Goal: Information Seeking & Learning: Check status

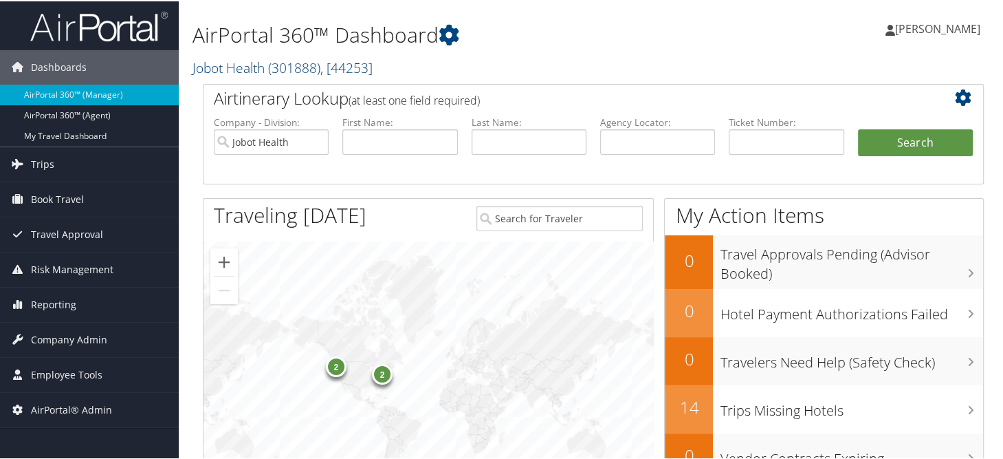
click at [271, 71] on span "( 301888 )" at bounding box center [294, 66] width 52 height 19
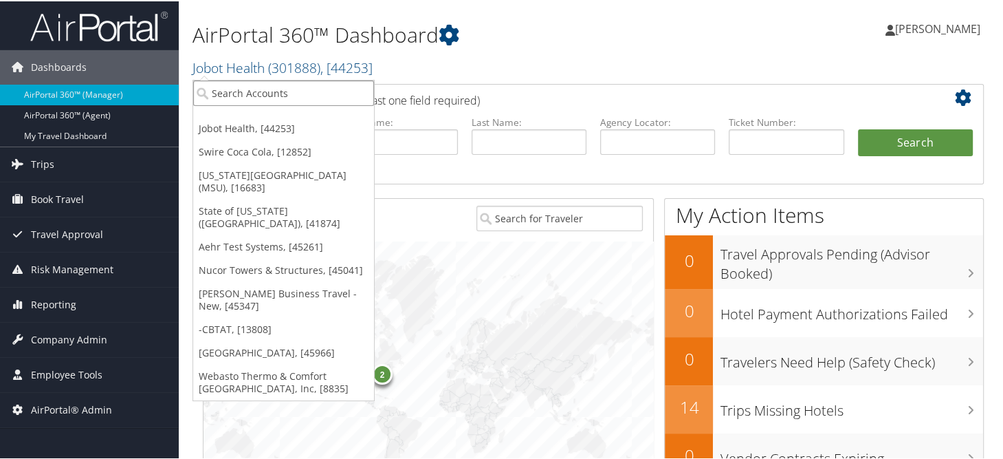
click at [267, 87] on input "search" at bounding box center [283, 91] width 181 height 25
type input "oper colorado"
click at [582, 74] on h2 "Jobot Health ( 301888 ) , [ 44253 ]" at bounding box center [459, 65] width 534 height 23
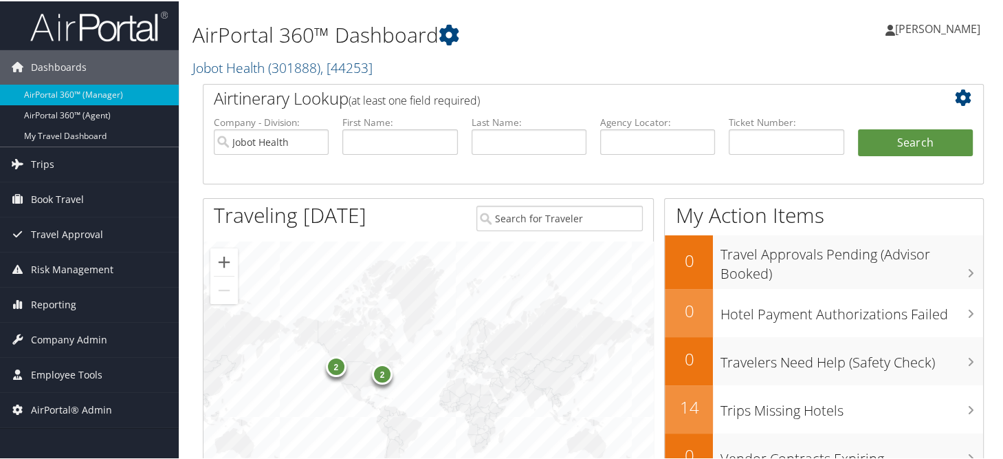
click at [595, 49] on div "AirPortal 360™ Dashboard Jobot Health ( 301888 ) , [ 44253 ] Jobot Health Swire…" at bounding box center [459, 42] width 534 height 70
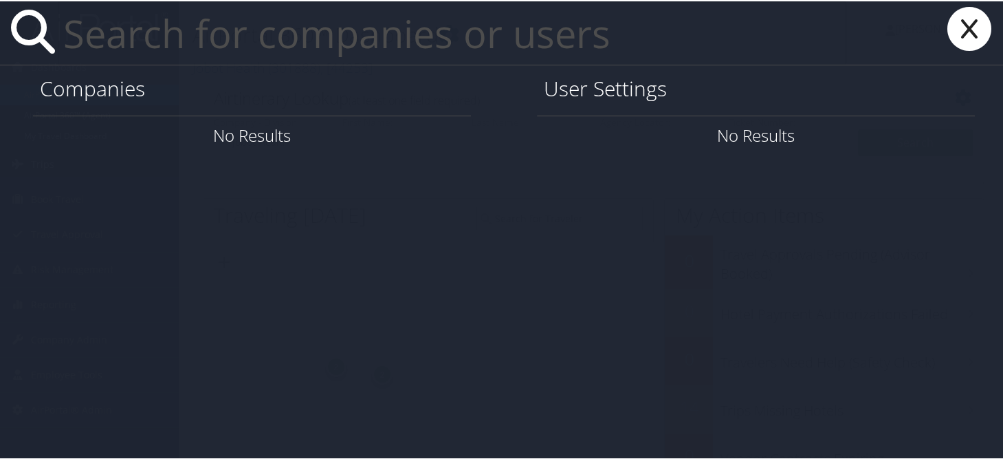
click at [505, 49] on input "text" at bounding box center [452, 31] width 788 height 63
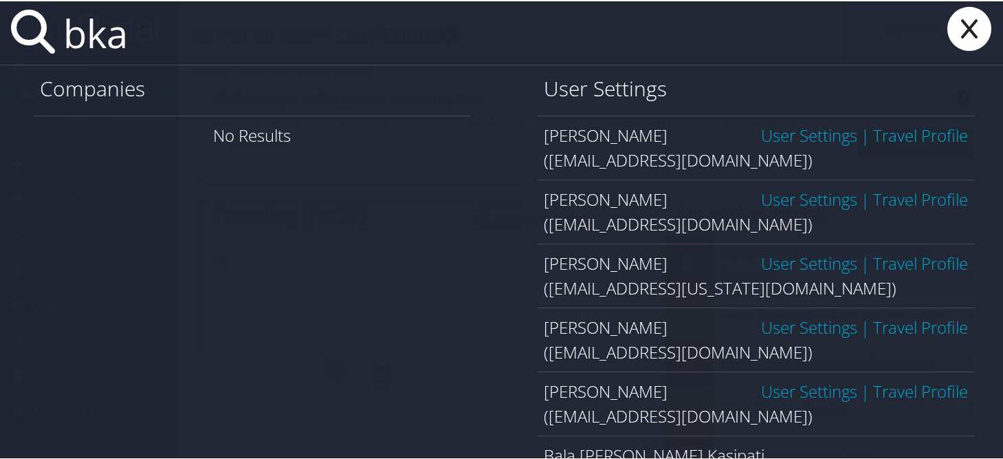
type input "[EMAIL_ADDRESS][DOMAIN_NAME]"
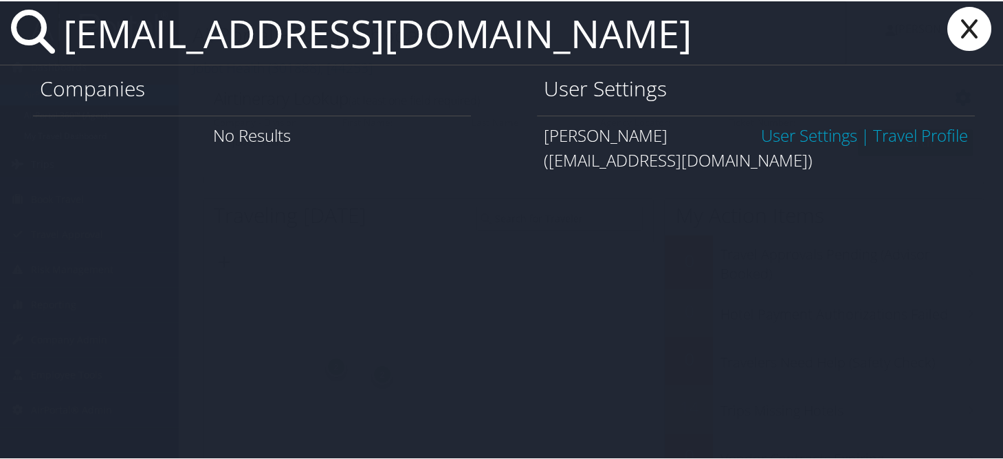
click at [782, 132] on link "User Settings" at bounding box center [809, 133] width 96 height 23
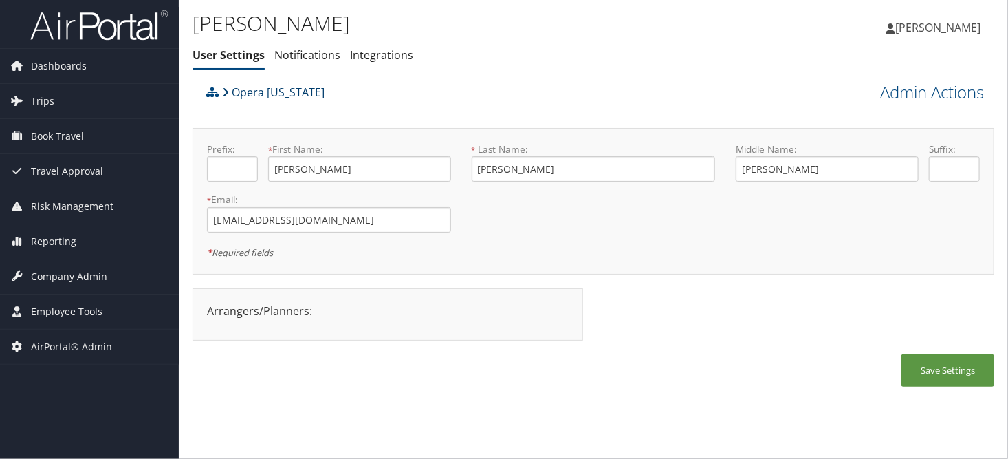
click at [253, 87] on link "Opera Colorado" at bounding box center [273, 91] width 102 height 27
drag, startPoint x: 77, startPoint y: 278, endPoint x: 75, endPoint y: 285, distance: 7.2
click at [77, 278] on span "Company Admin" at bounding box center [69, 276] width 76 height 34
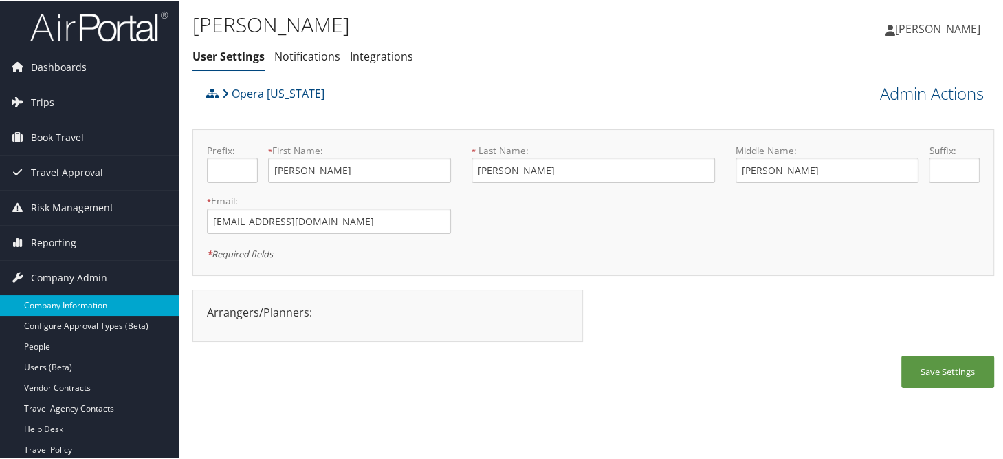
click at [74, 305] on link "Company Information" at bounding box center [89, 304] width 179 height 21
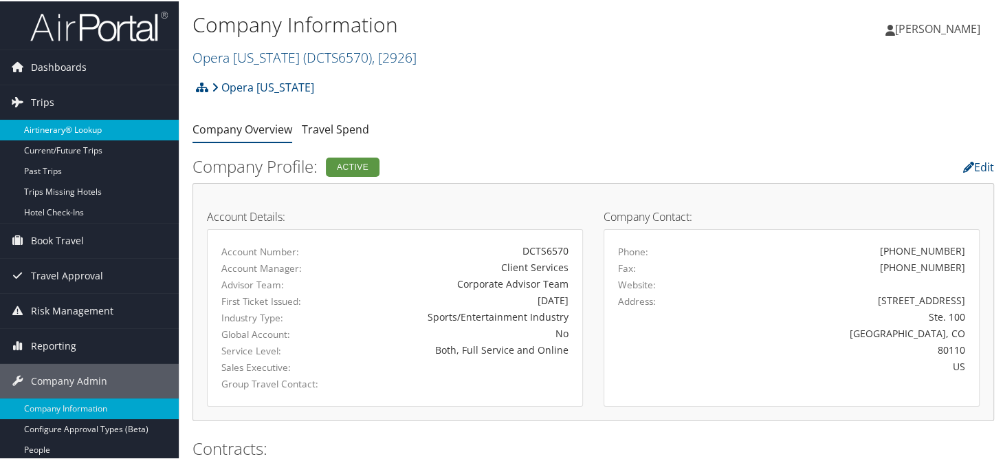
click at [65, 125] on link "Airtinerary® Lookup" at bounding box center [89, 128] width 179 height 21
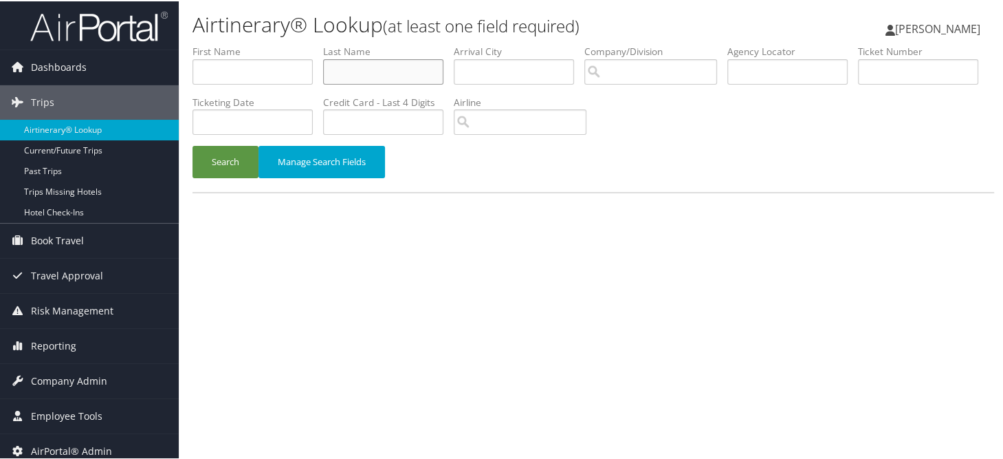
click at [384, 74] on input "text" at bounding box center [383, 70] width 120 height 25
type input "m"
type input "[PERSON_NAME]"
click at [192, 144] on button "Search" at bounding box center [225, 160] width 66 height 32
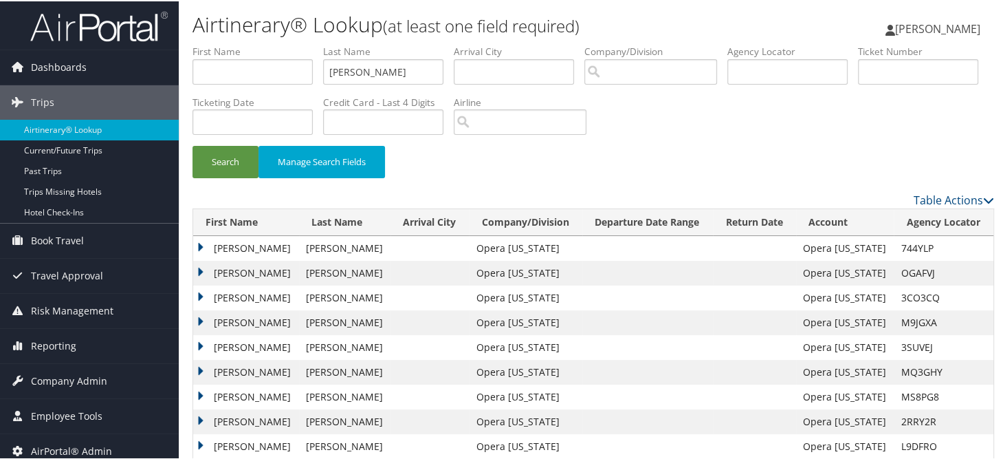
click at [202, 243] on td "[PERSON_NAME]" at bounding box center [246, 246] width 106 height 25
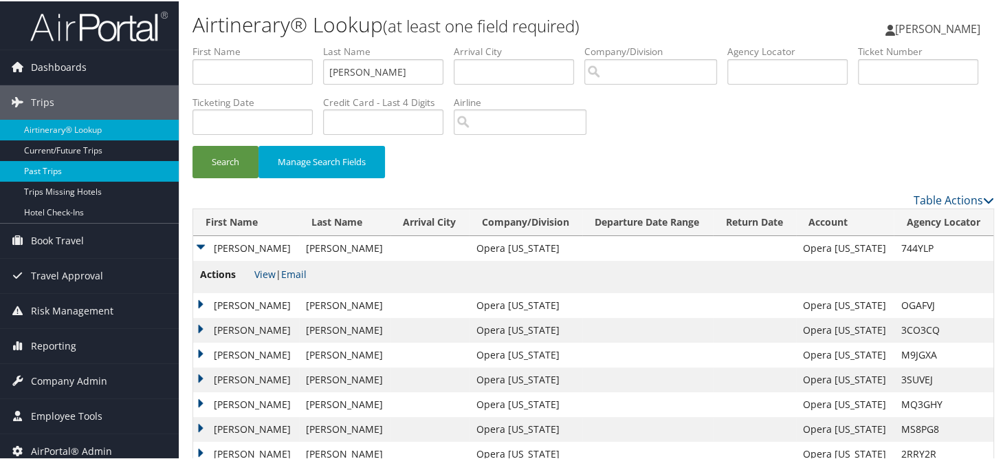
click at [36, 164] on link "Past Trips" at bounding box center [89, 169] width 179 height 21
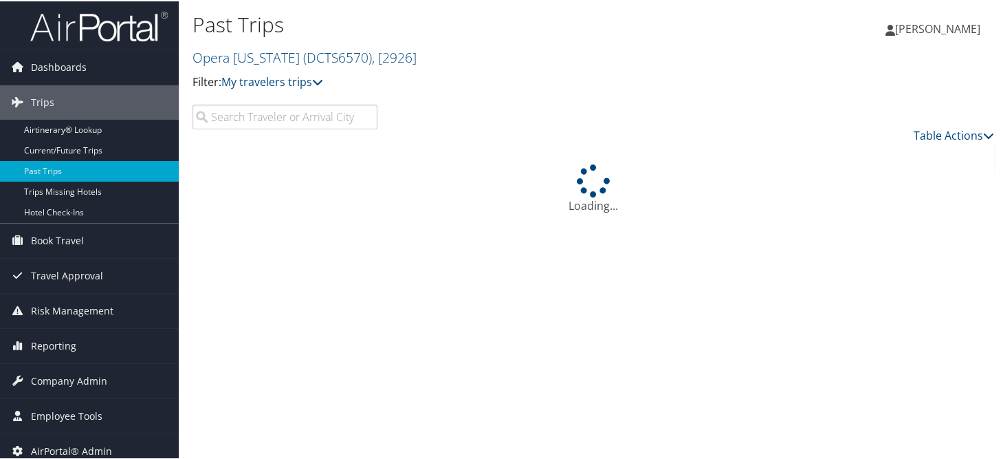
click at [239, 118] on input "search" at bounding box center [284, 115] width 185 height 25
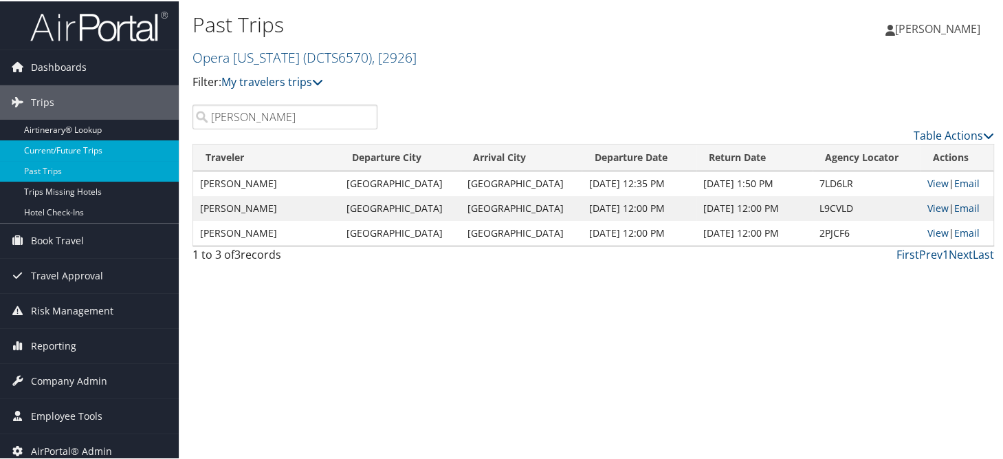
type input "karasik"
click at [41, 143] on link "Current/Future Trips" at bounding box center [89, 149] width 179 height 21
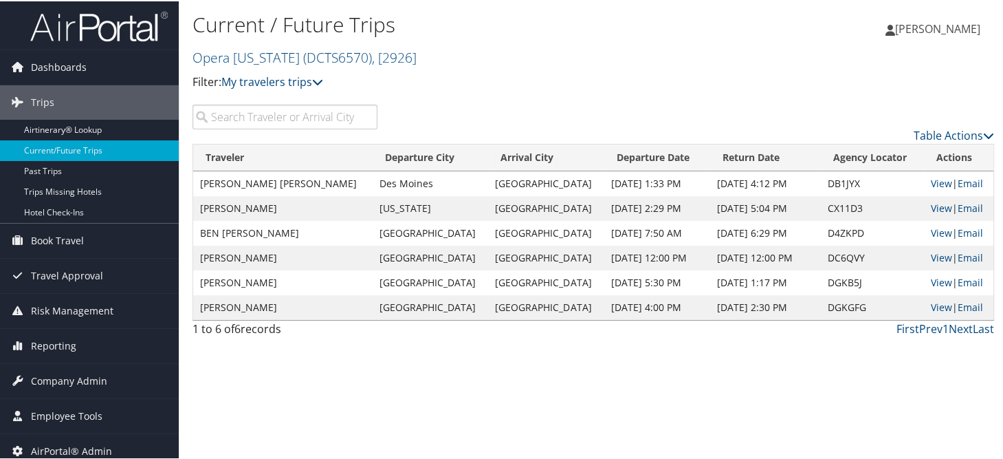
click at [293, 118] on input "search" at bounding box center [284, 115] width 185 height 25
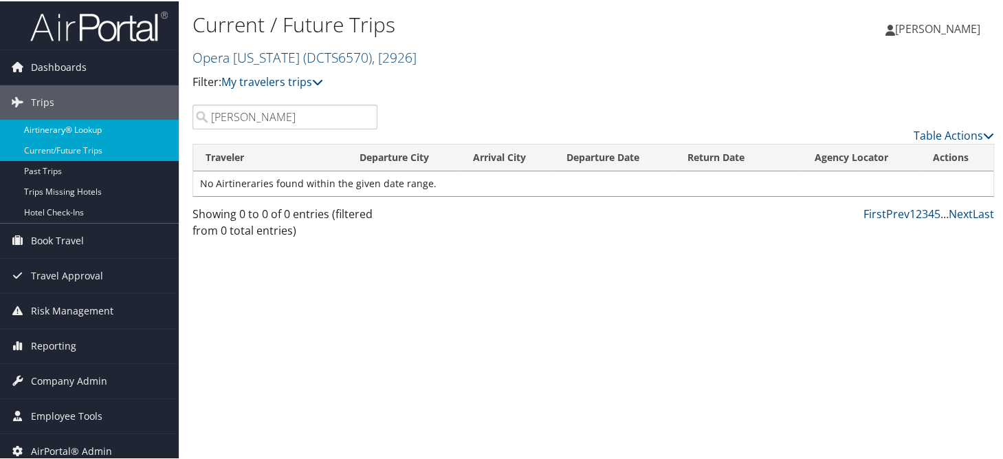
type input "[PERSON_NAME]"
click at [54, 129] on link "Airtinerary® Lookup" at bounding box center [89, 128] width 179 height 21
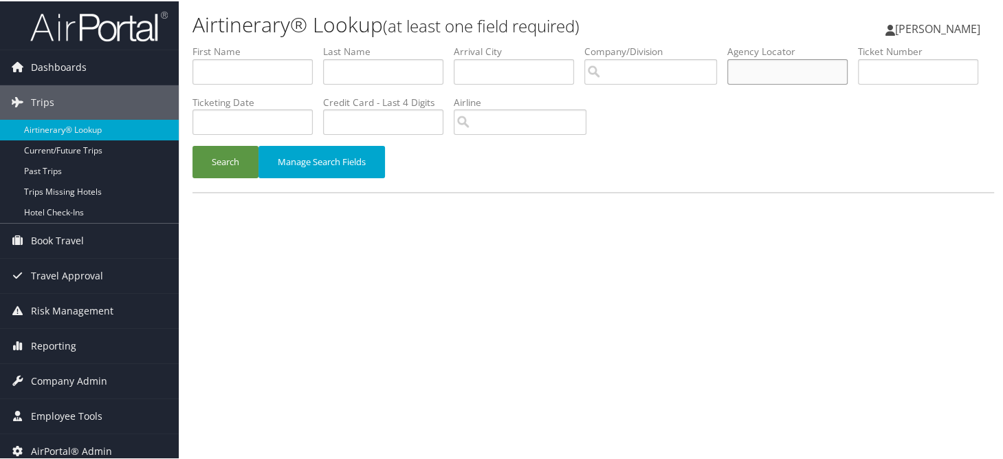
click at [796, 65] on input "text" at bounding box center [787, 70] width 120 height 25
click at [192, 144] on button "Search" at bounding box center [225, 160] width 66 height 32
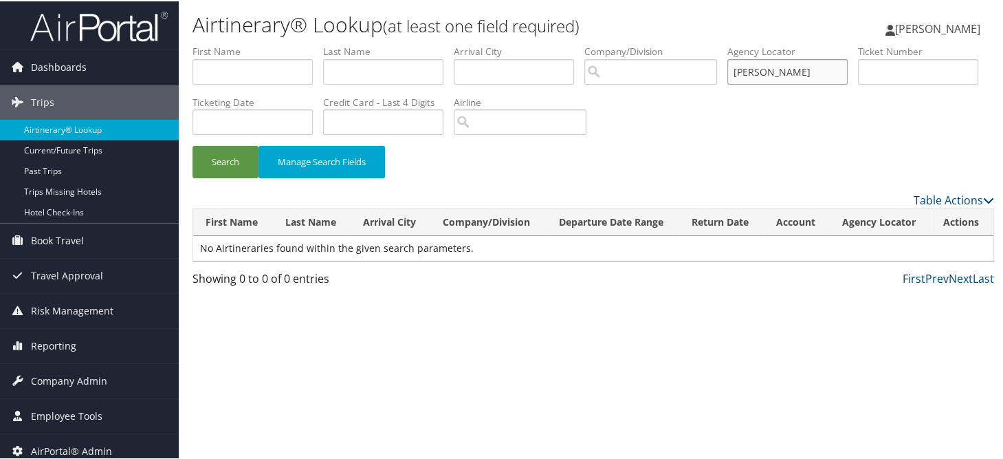
click at [192, 144] on button "Search" at bounding box center [225, 160] width 66 height 32
drag, startPoint x: 804, startPoint y: 67, endPoint x: 766, endPoint y: 73, distance: 38.9
click at [766, 73] on input "karasik" at bounding box center [787, 70] width 120 height 25
type input "a"
paste input "DB1JYX"
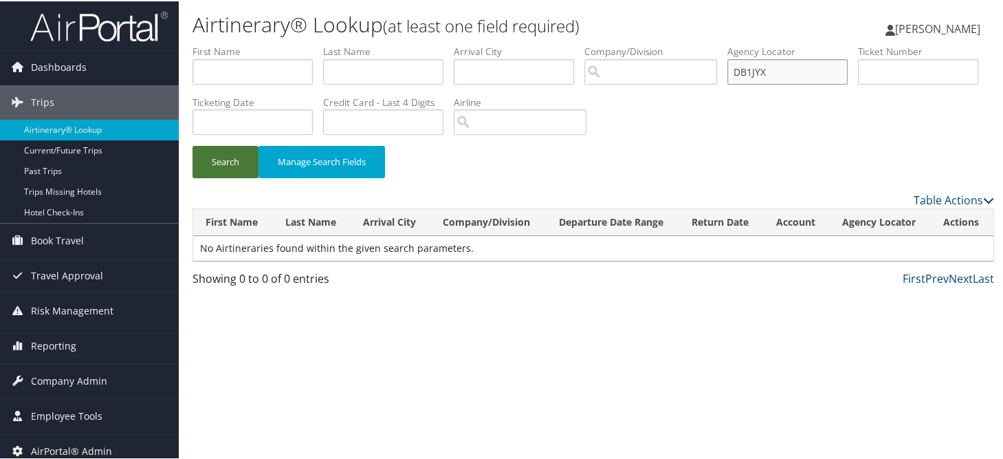
type input "DB1JYX"
drag, startPoint x: 233, startPoint y: 162, endPoint x: 252, endPoint y: 158, distance: 19.6
click at [233, 162] on button "Search" at bounding box center [225, 160] width 66 height 32
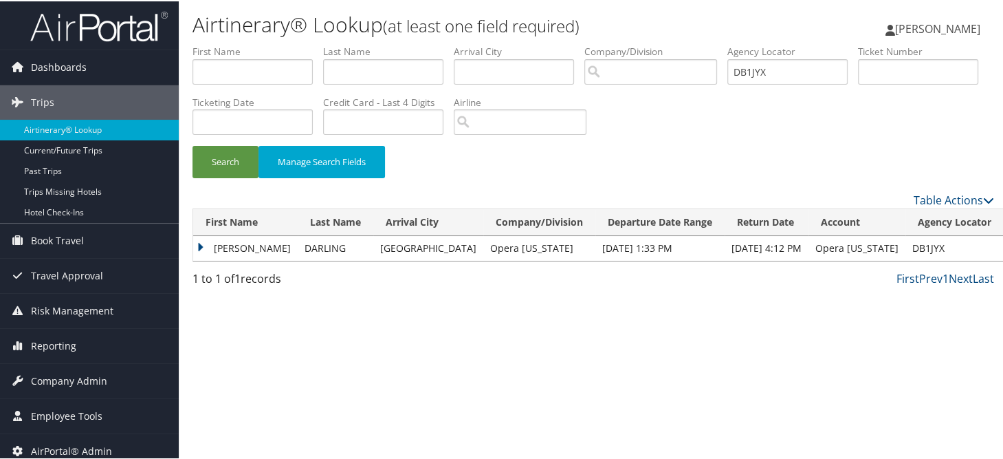
click at [204, 245] on td "OLIVIA LILLY" at bounding box center [245, 246] width 104 height 25
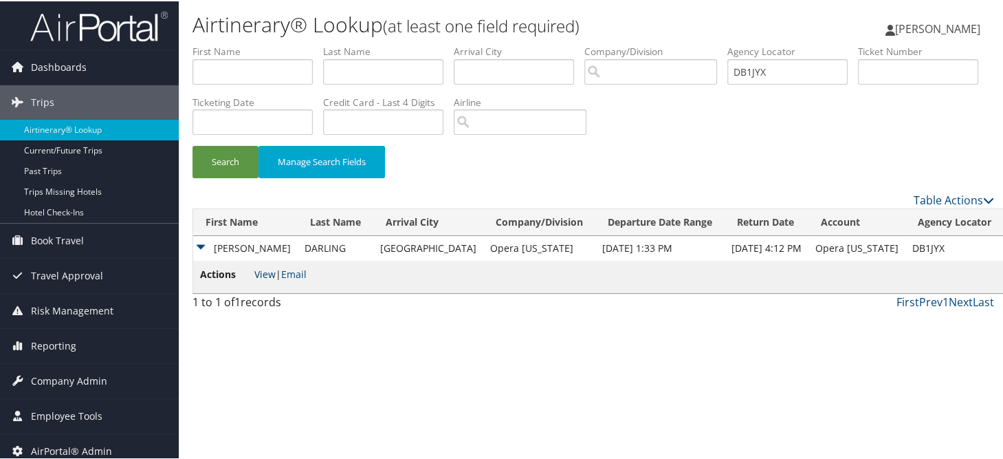
click at [267, 267] on link "View" at bounding box center [264, 272] width 21 height 13
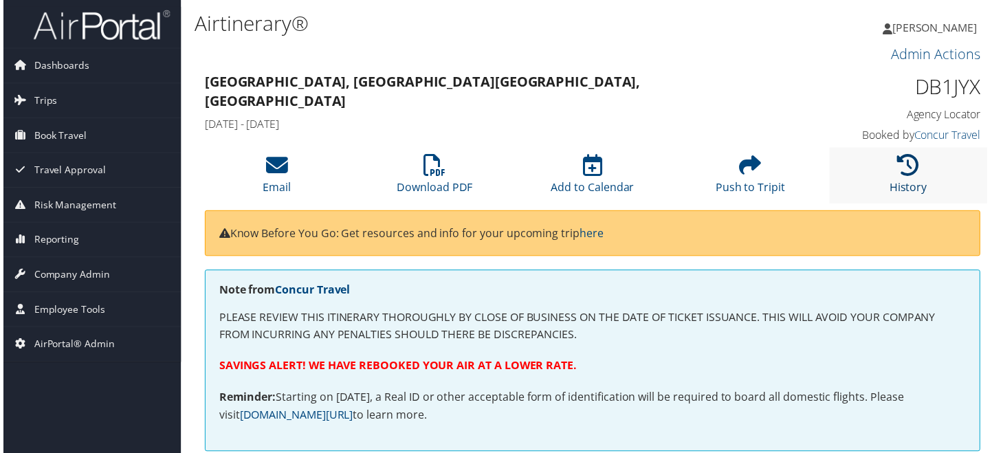
click at [905, 188] on link "History" at bounding box center [911, 179] width 38 height 33
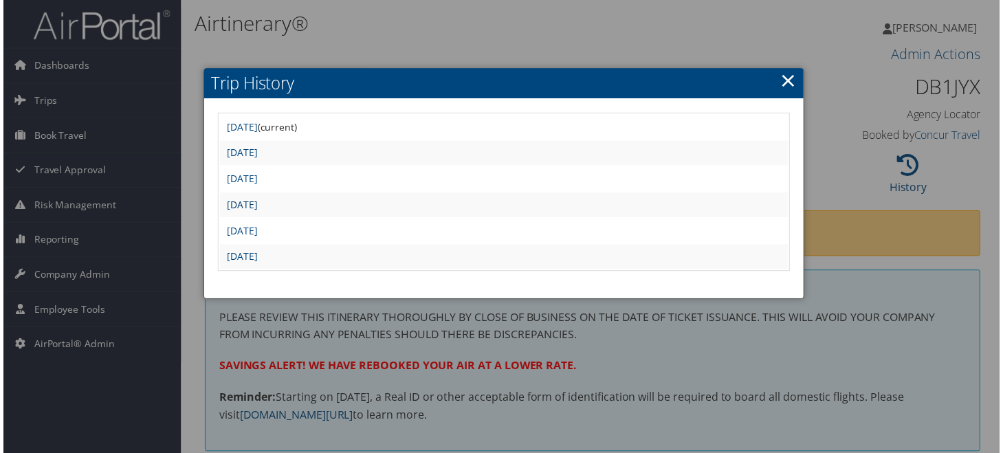
click at [256, 207] on link "[DATE]" at bounding box center [240, 205] width 31 height 13
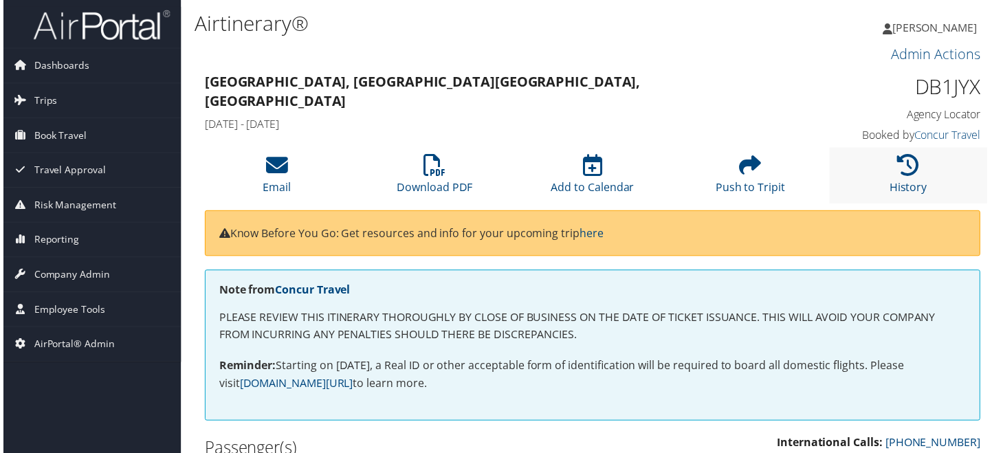
click at [887, 167] on li "History" at bounding box center [911, 176] width 159 height 56
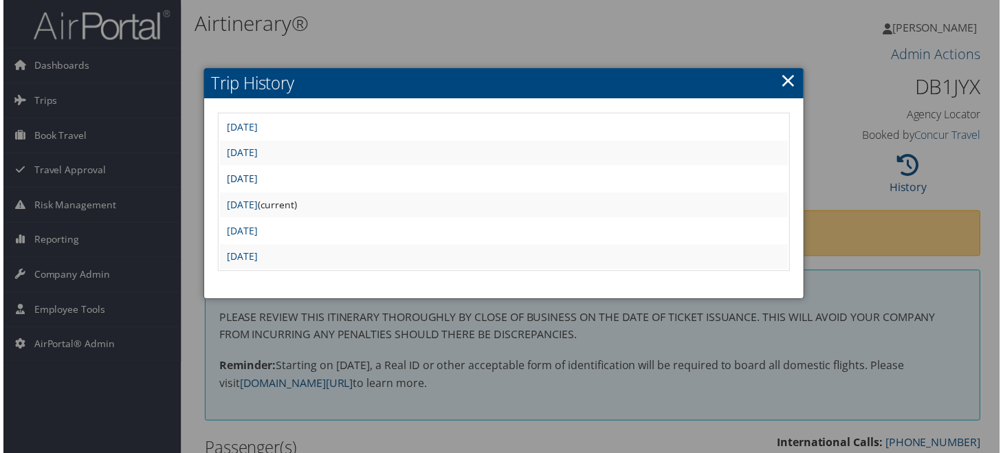
click at [253, 180] on link "Fri Sep 5 08:47:07 MDT 2025" at bounding box center [240, 179] width 31 height 13
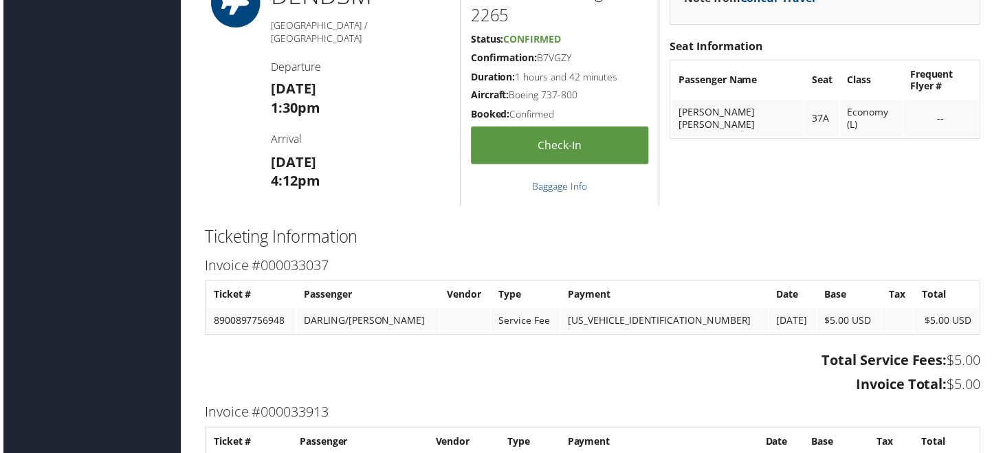
scroll to position [1237, 0]
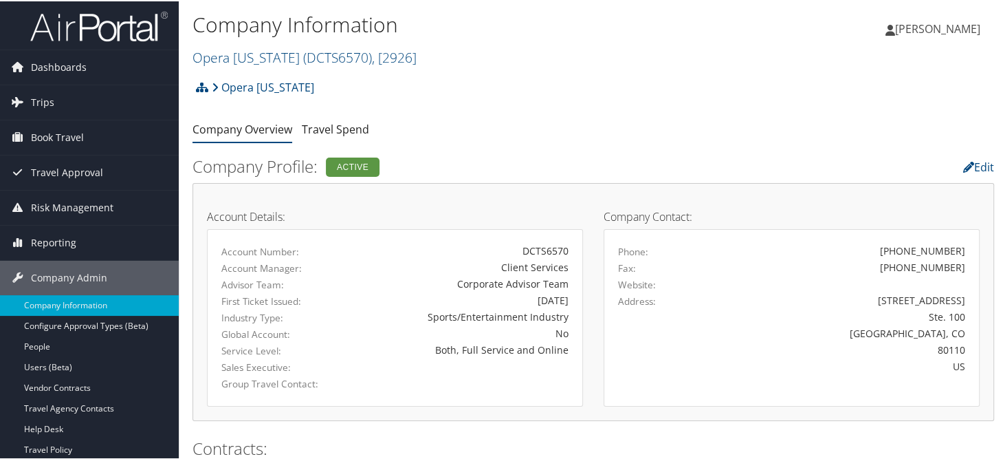
click at [287, 46] on h2 "Opera [US_STATE] ( DCTS6570 ) , [ 2926 ]" at bounding box center [459, 54] width 534 height 23
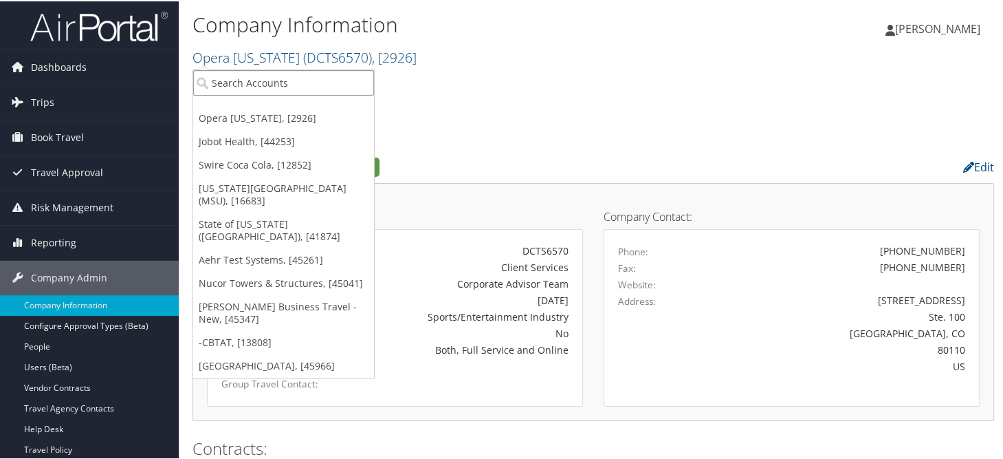
click at [241, 84] on input "search" at bounding box center [283, 81] width 181 height 25
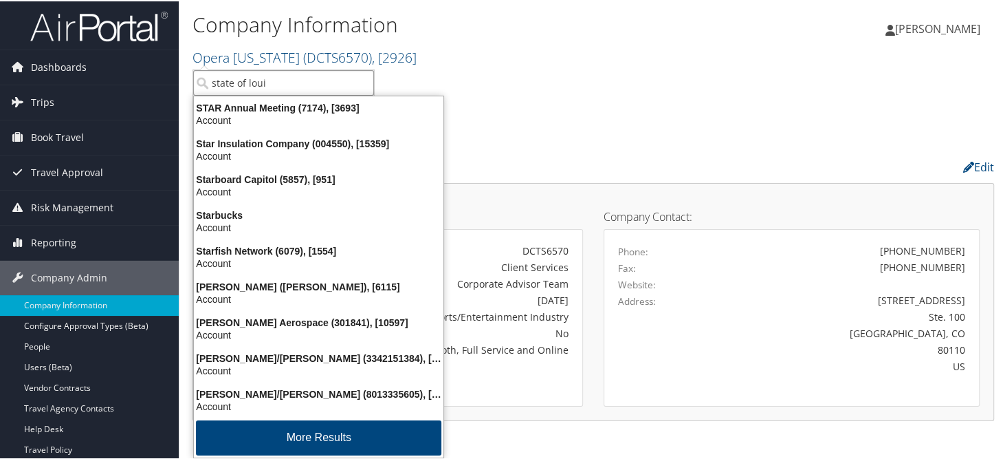
type input "state of louis"
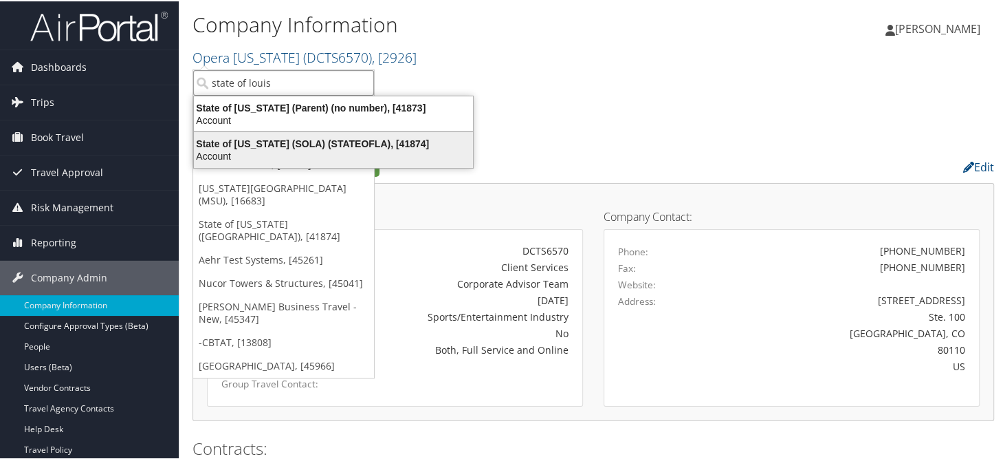
click at [274, 144] on div "State of [US_STATE] (SOLA) (STATEOFLA), [41874]" at bounding box center [334, 142] width 296 height 12
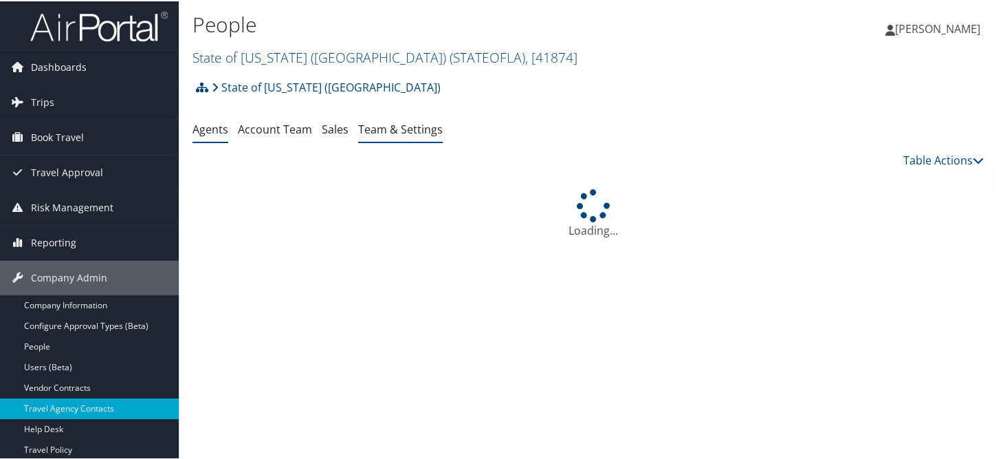
click at [381, 132] on link "Team & Settings" at bounding box center [400, 127] width 85 height 15
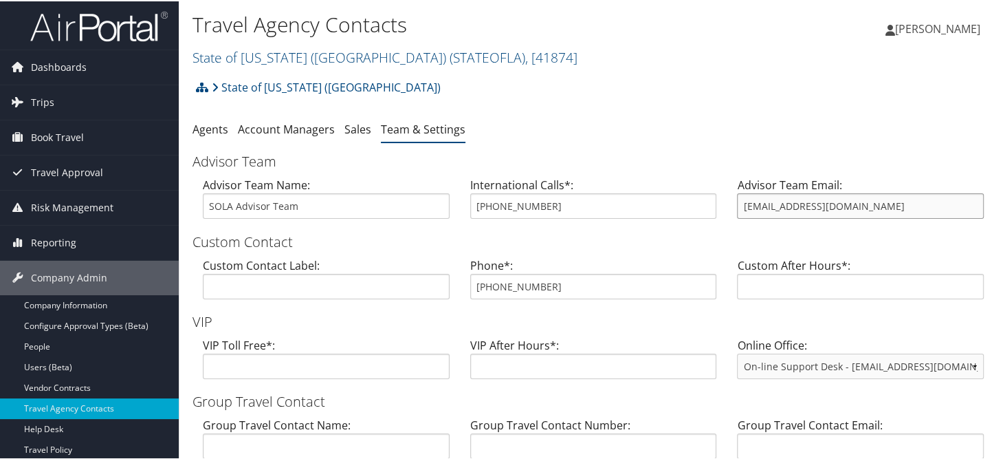
drag, startPoint x: 766, startPoint y: 200, endPoint x: 738, endPoint y: 205, distance: 29.3
click at [738, 205] on input "statela@CBTravel.com" at bounding box center [860, 204] width 247 height 25
click at [35, 303] on link "Company Information" at bounding box center [89, 304] width 179 height 21
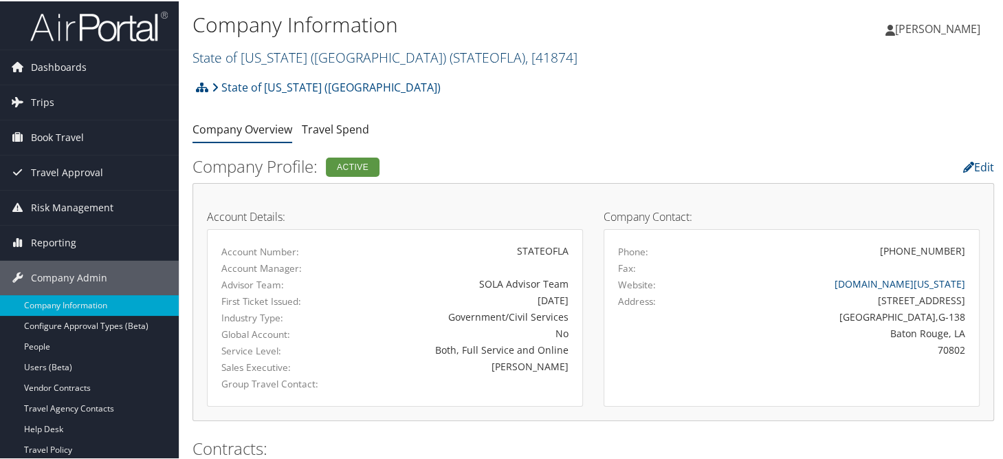
click at [261, 57] on link "State of Louisiana (SOLA) ( STATEOFLA ) , [ 41874 ]" at bounding box center [384, 56] width 385 height 19
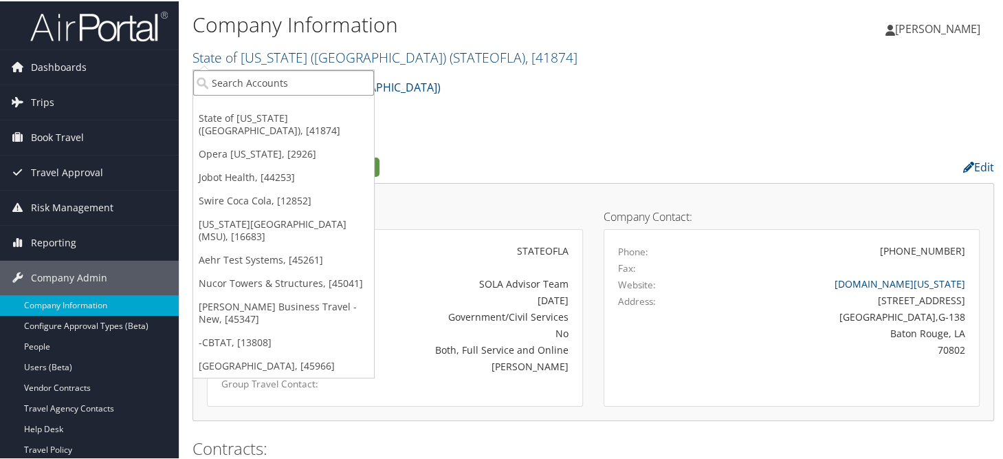
click at [262, 82] on input "search" at bounding box center [283, 81] width 181 height 25
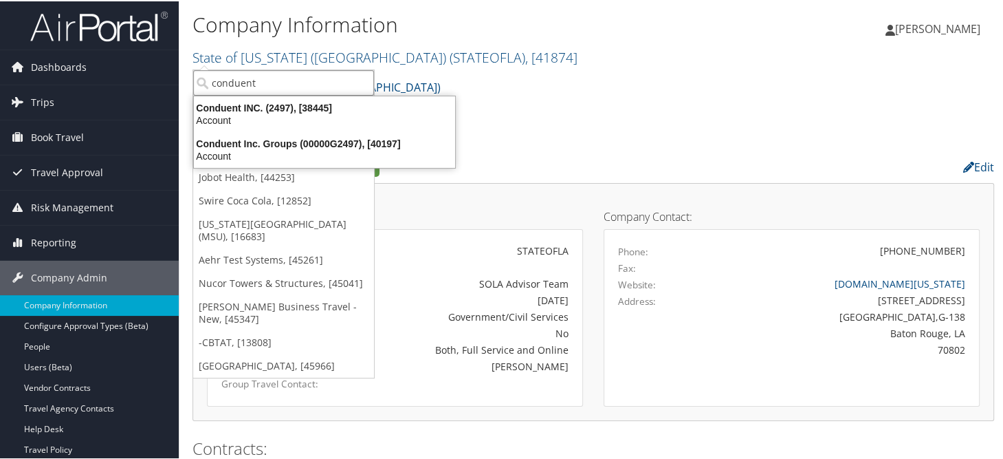
type input "conduent"
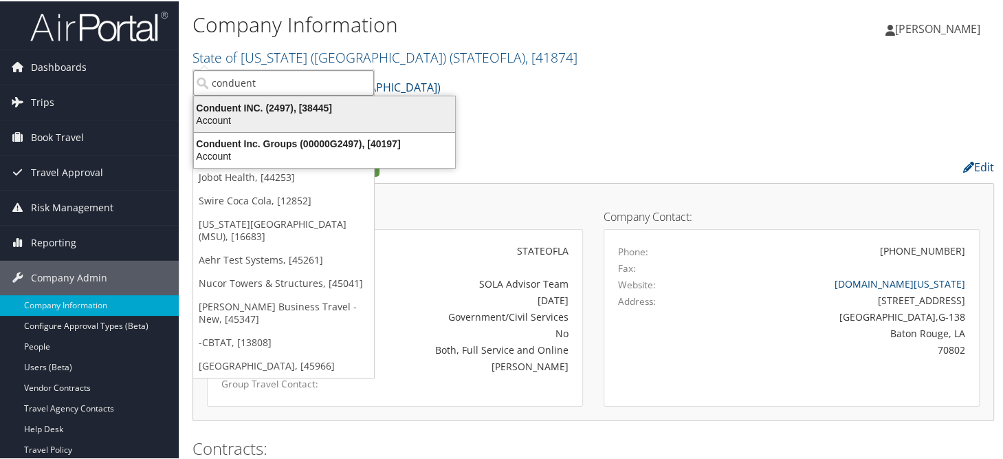
click at [270, 111] on div "Conduent INC. (2497), [38445]" at bounding box center [325, 106] width 278 height 12
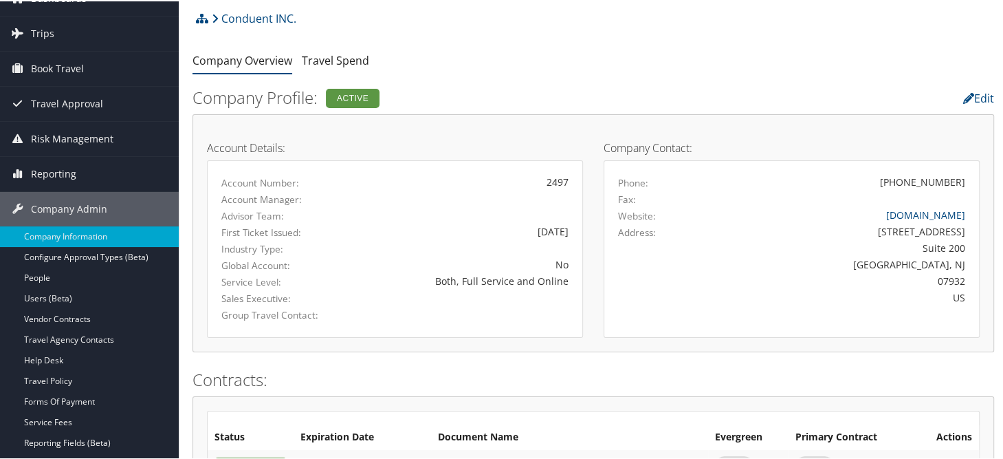
scroll to position [69, 0]
click at [60, 67] on span "Book Travel" at bounding box center [57, 67] width 53 height 34
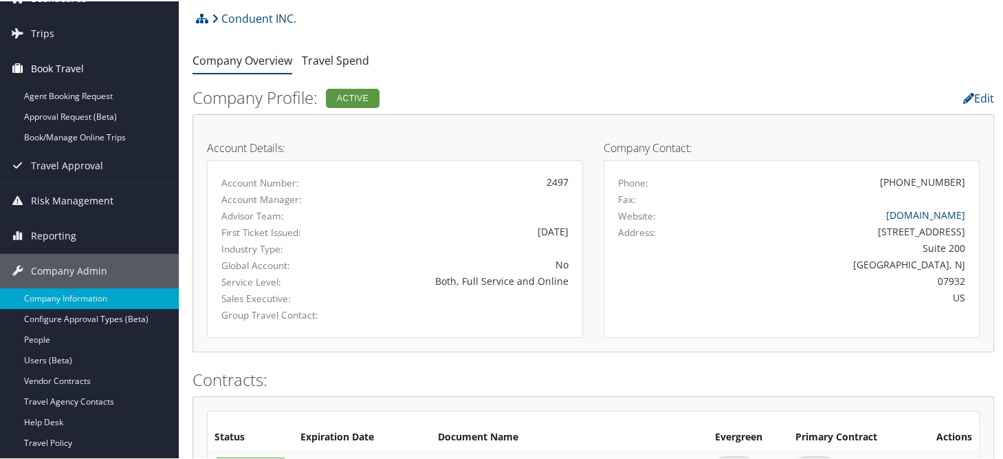
click at [60, 64] on span "Book Travel" at bounding box center [57, 67] width 53 height 34
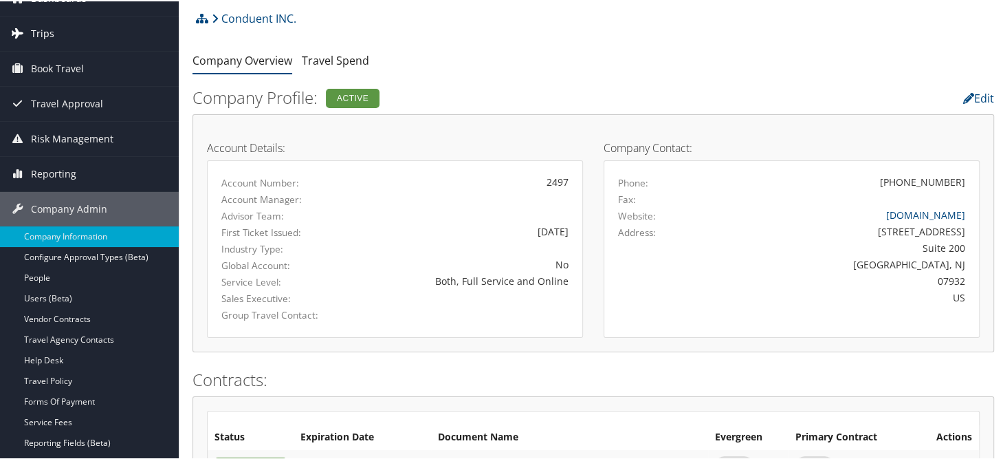
click at [42, 32] on span "Trips" at bounding box center [42, 32] width 23 height 34
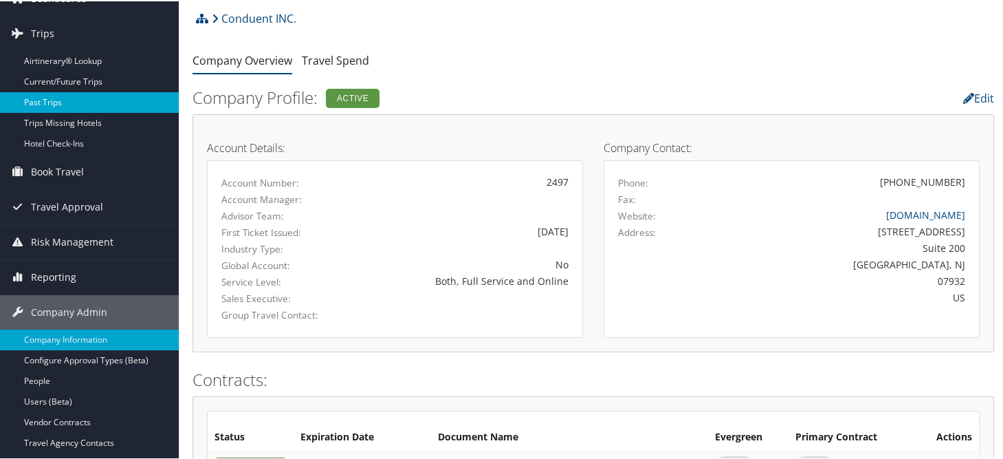
click at [37, 100] on link "Past Trips" at bounding box center [89, 101] width 179 height 21
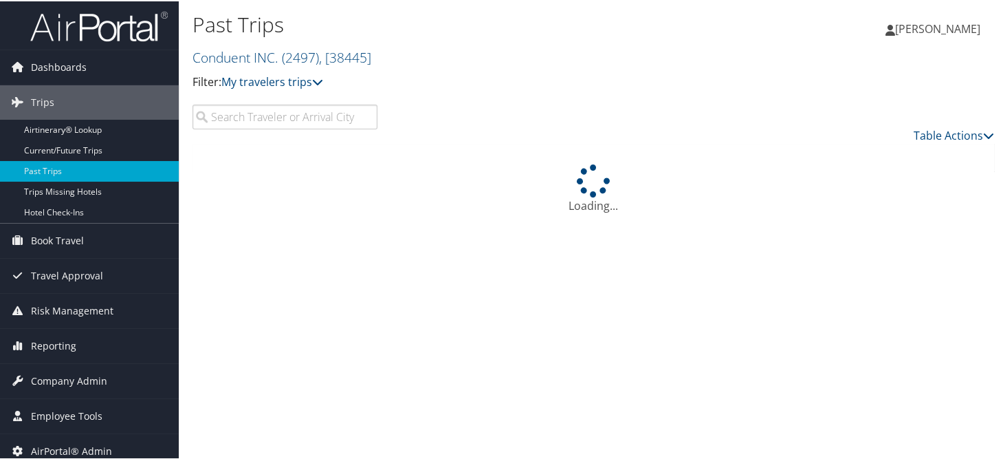
click at [263, 118] on input "search" at bounding box center [284, 115] width 185 height 25
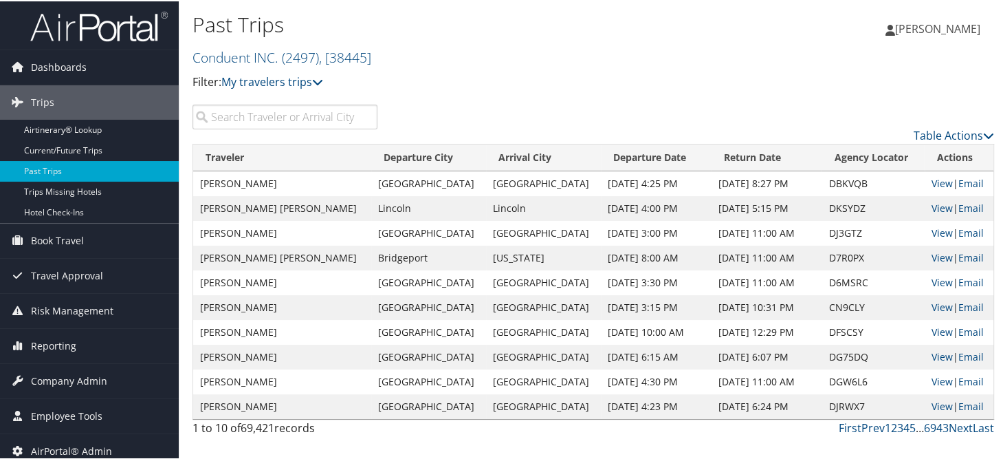
click at [283, 115] on input "search" at bounding box center [284, 115] width 185 height 25
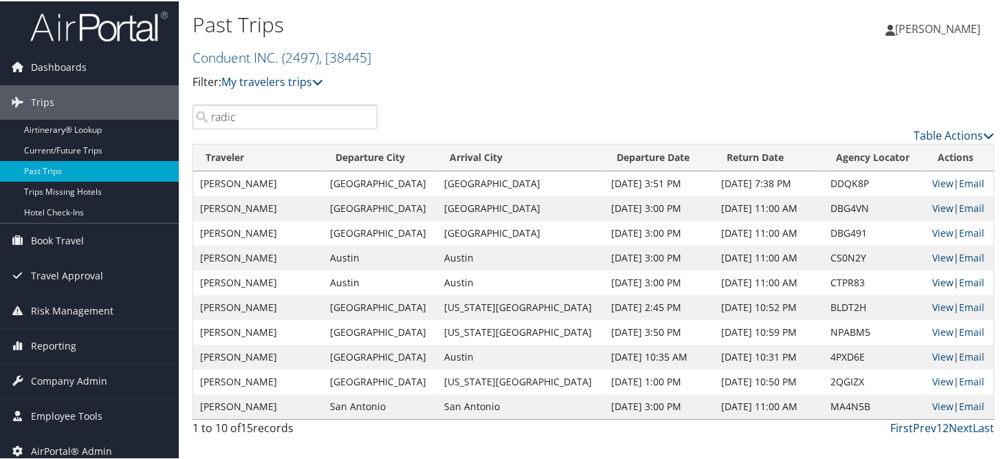
type input "radic"
click at [932, 278] on link "View" at bounding box center [942, 280] width 21 height 13
click at [52, 373] on span "Company Admin" at bounding box center [69, 379] width 76 height 34
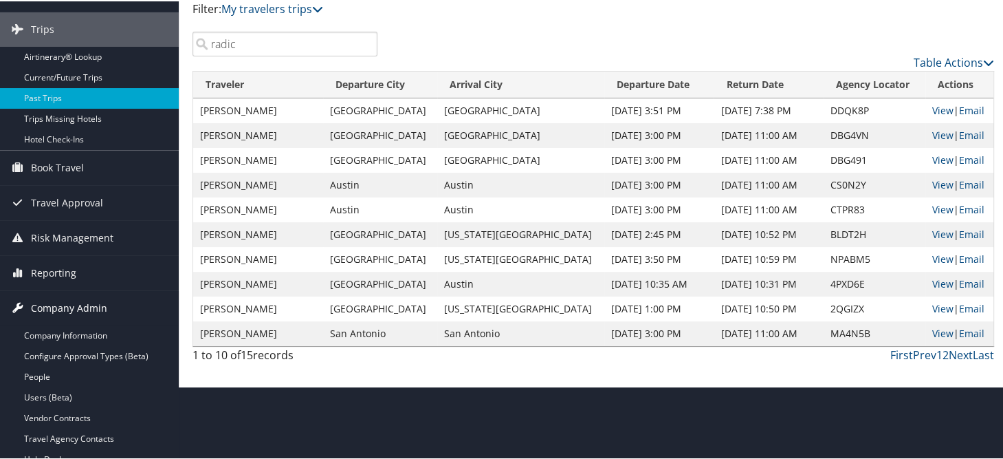
scroll to position [137, 0]
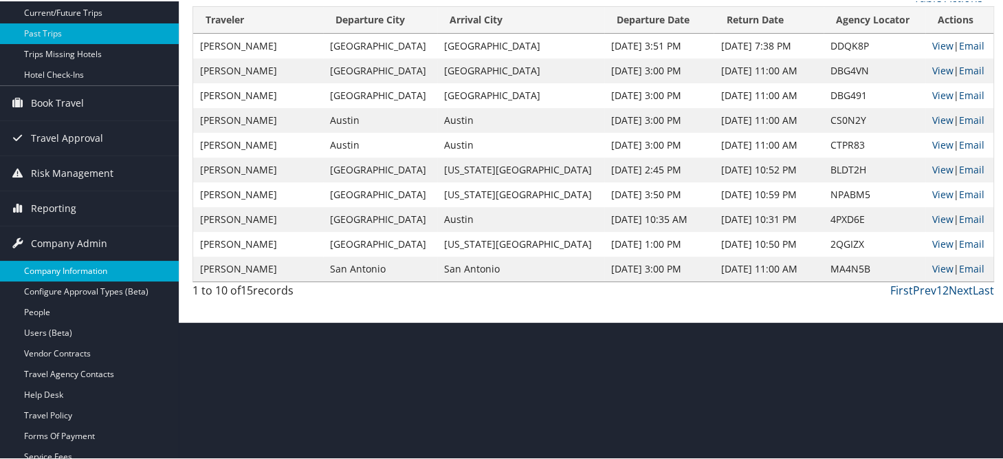
click at [62, 265] on link "Company Information" at bounding box center [89, 269] width 179 height 21
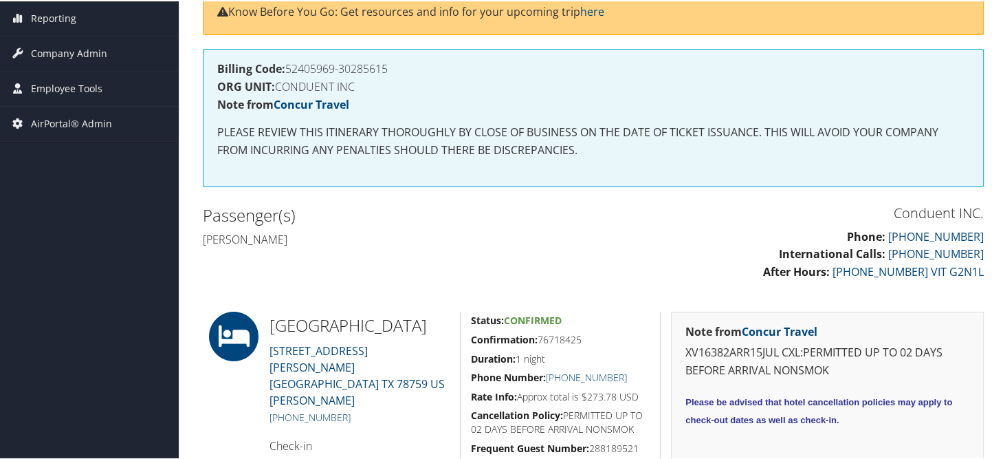
scroll to position [18, 0]
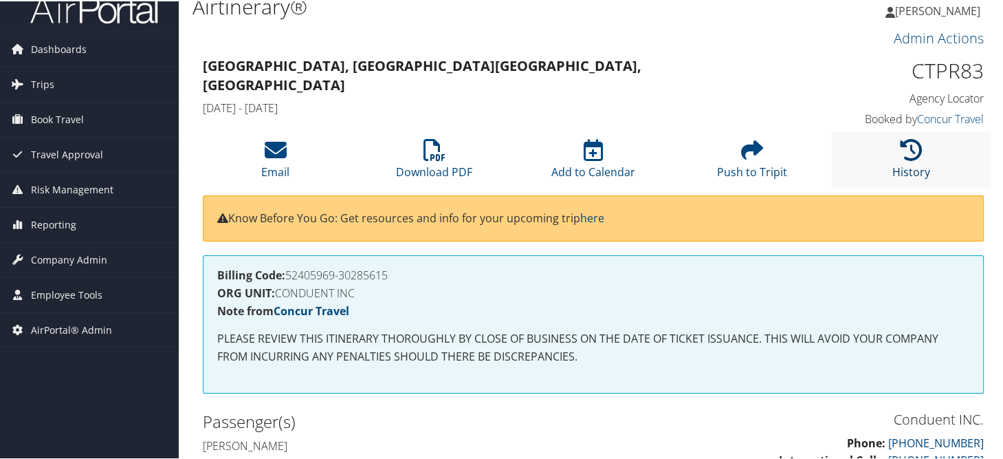
click at [907, 148] on icon at bounding box center [911, 148] width 22 height 22
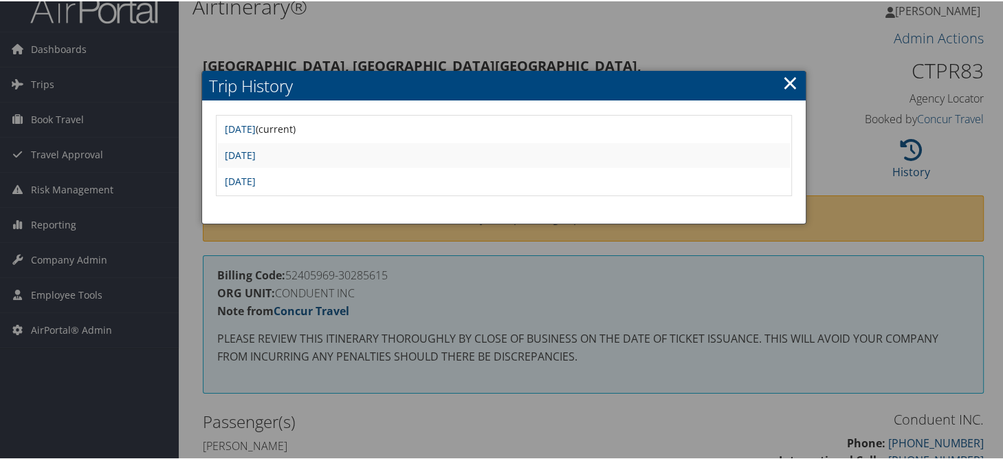
click at [790, 80] on link "×" at bounding box center [790, 80] width 16 height 27
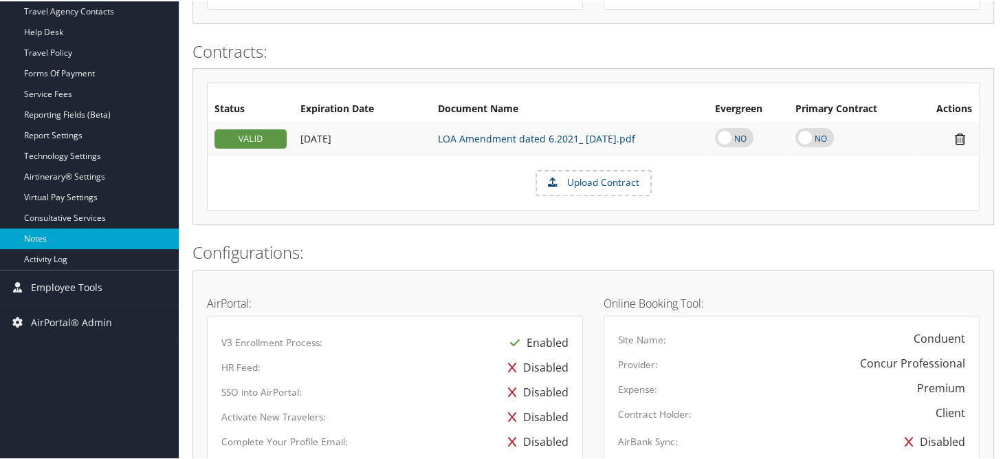
scroll to position [439, 0]
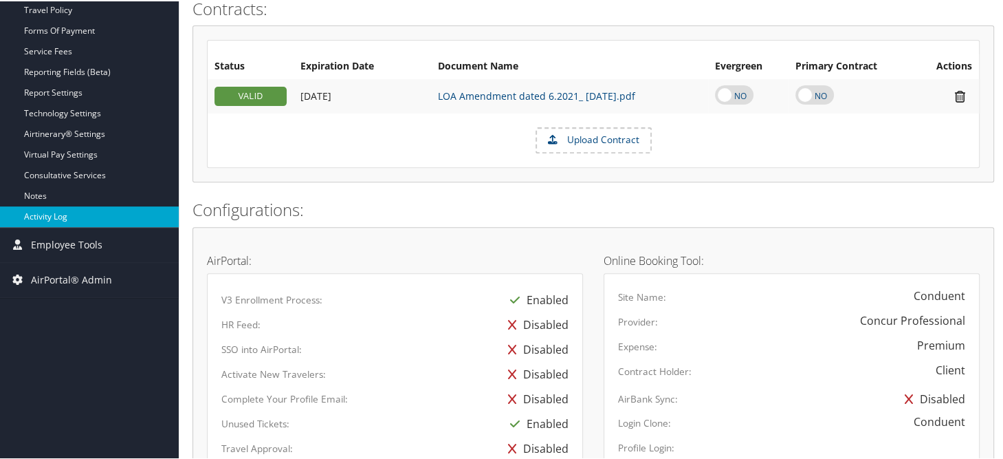
click at [58, 218] on link "Activity Log" at bounding box center [89, 215] width 179 height 21
click at [52, 274] on span "AirPortal® Admin" at bounding box center [71, 278] width 81 height 34
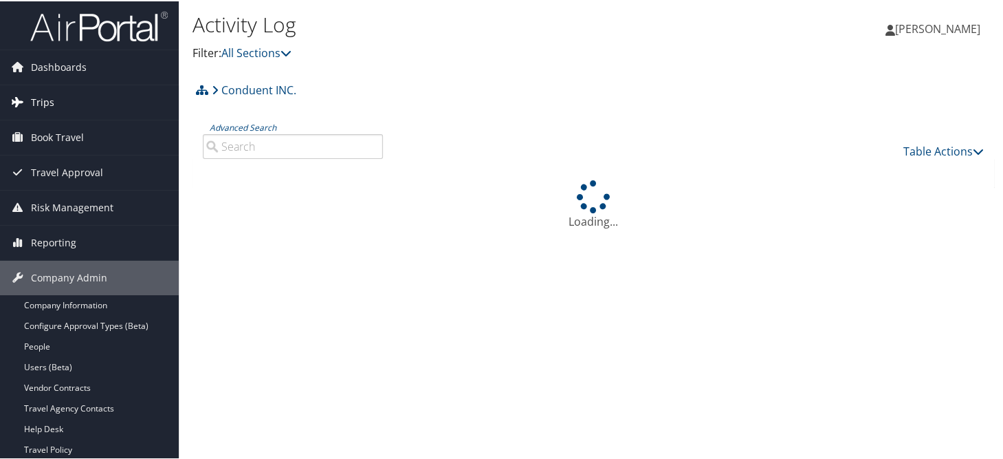
click at [34, 94] on span "Trips" at bounding box center [42, 101] width 23 height 34
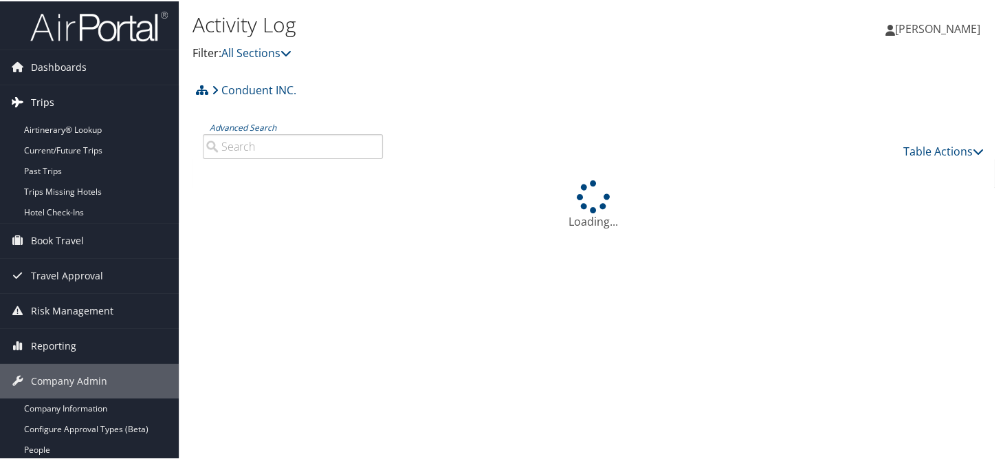
click at [37, 96] on span "Trips" at bounding box center [42, 101] width 23 height 34
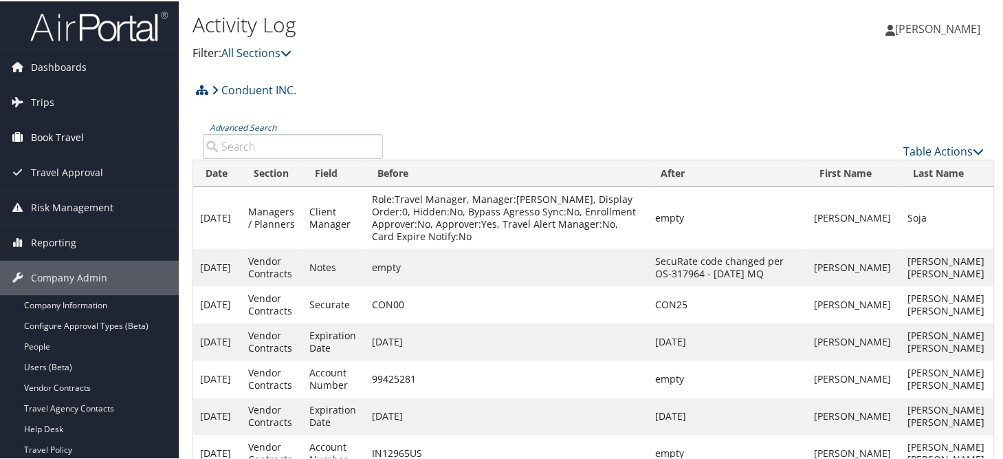
click at [57, 138] on span "Book Travel" at bounding box center [57, 136] width 53 height 34
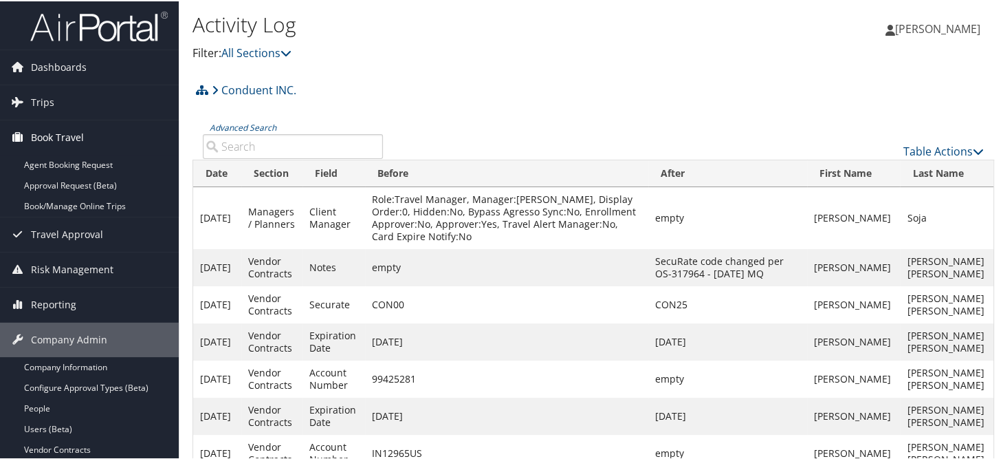
click at [57, 138] on span "Book Travel" at bounding box center [57, 136] width 53 height 34
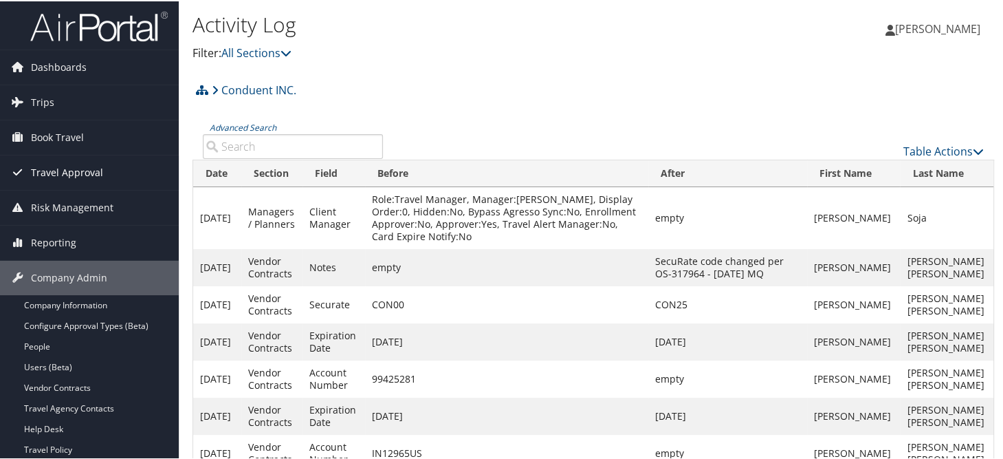
click at [67, 173] on span "Travel Approval" at bounding box center [67, 171] width 72 height 34
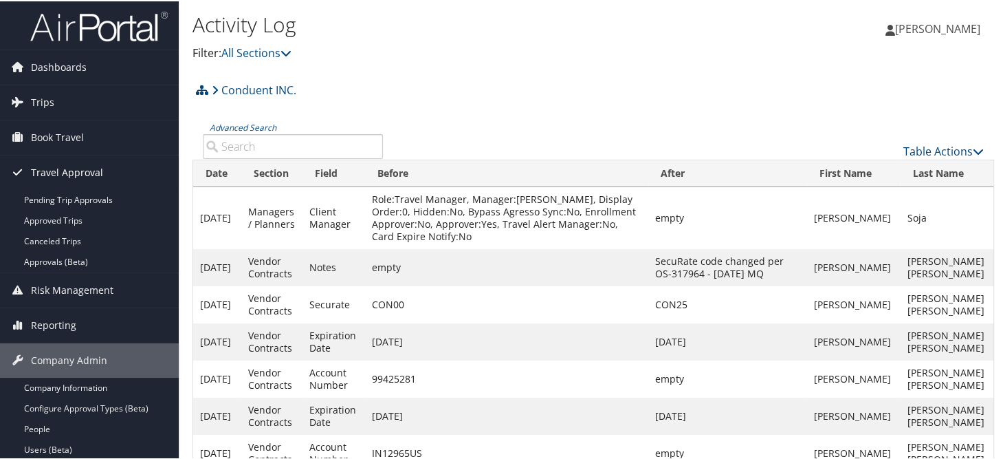
click at [67, 171] on span "Travel Approval" at bounding box center [67, 171] width 72 height 34
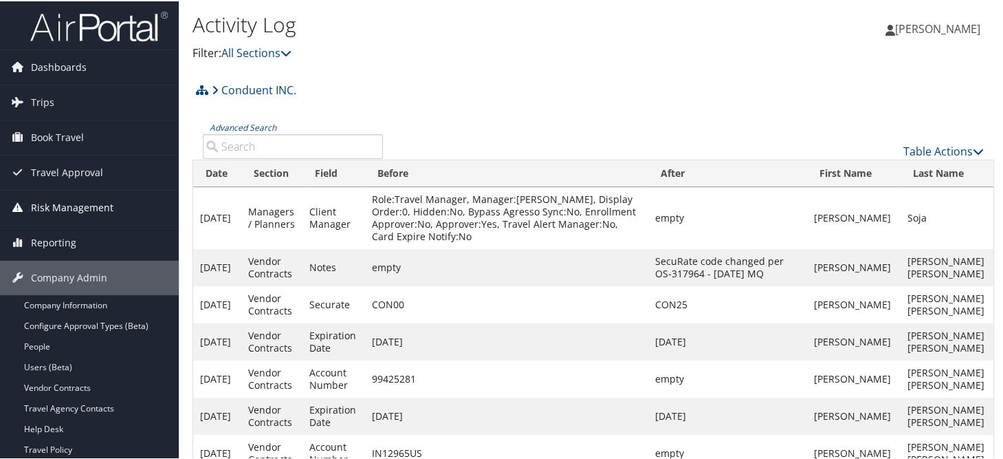
click at [55, 201] on span "Risk Management" at bounding box center [72, 206] width 82 height 34
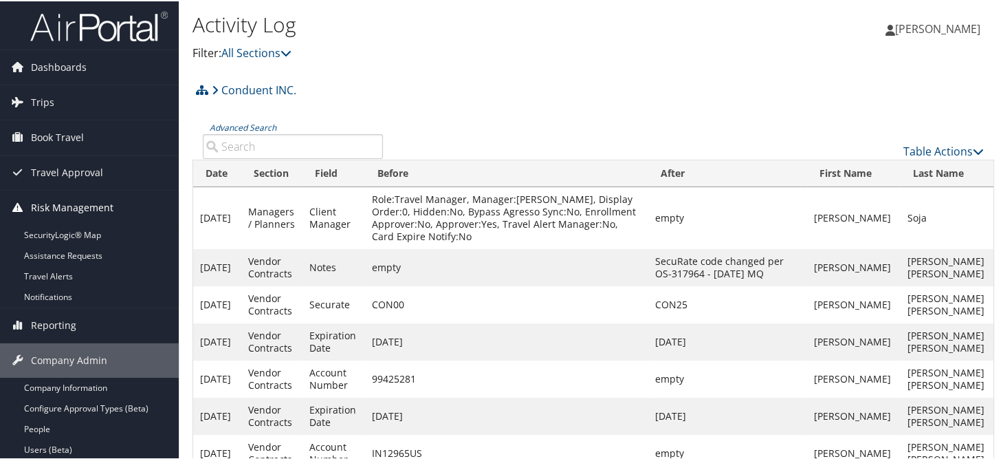
click at [55, 201] on span "Risk Management" at bounding box center [72, 206] width 82 height 34
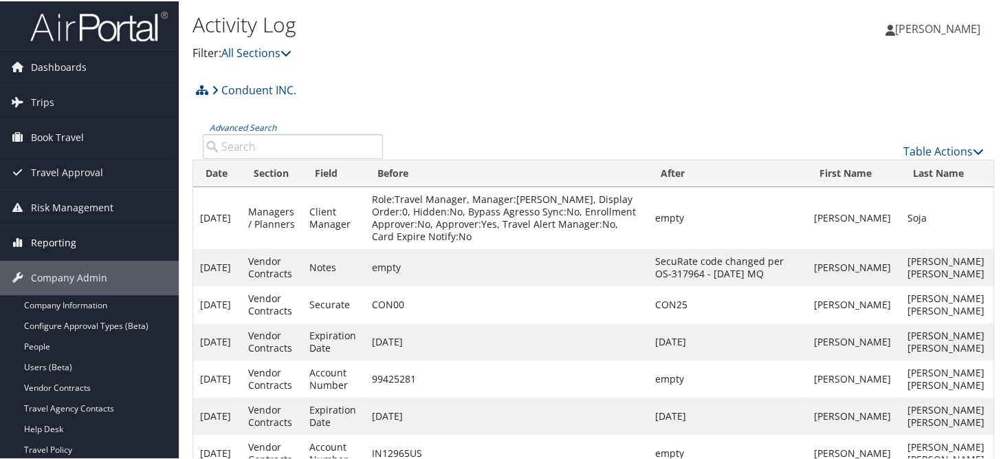
click at [45, 239] on span "Reporting" at bounding box center [53, 241] width 45 height 34
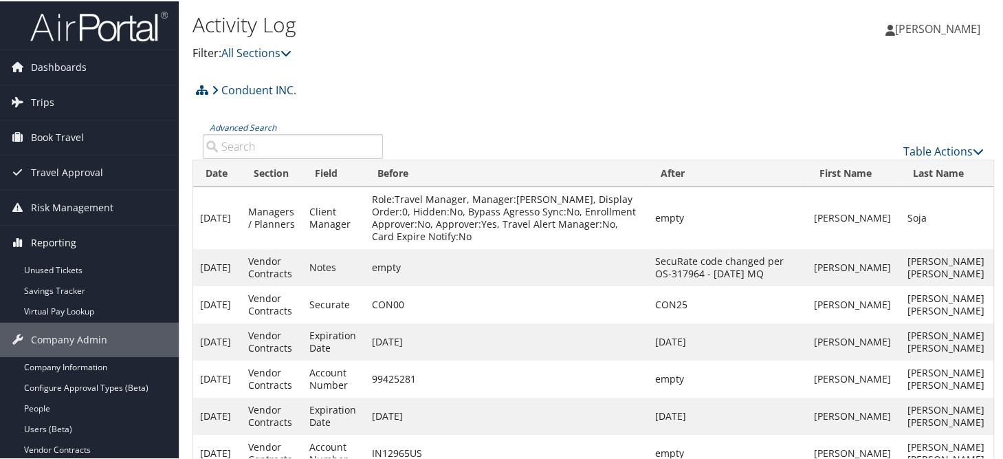
click at [45, 239] on span "Reporting" at bounding box center [53, 241] width 45 height 34
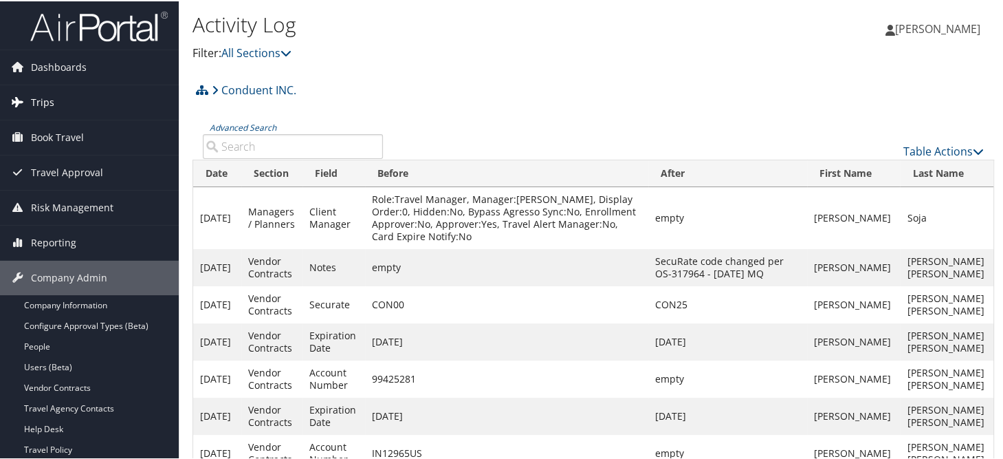
click at [36, 104] on span "Trips" at bounding box center [42, 101] width 23 height 34
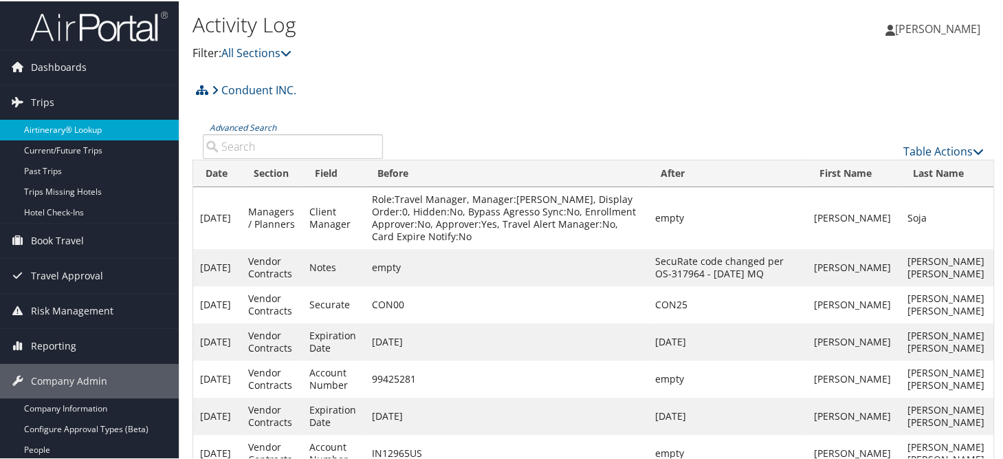
click at [80, 131] on link "Airtinerary® Lookup" at bounding box center [89, 128] width 179 height 21
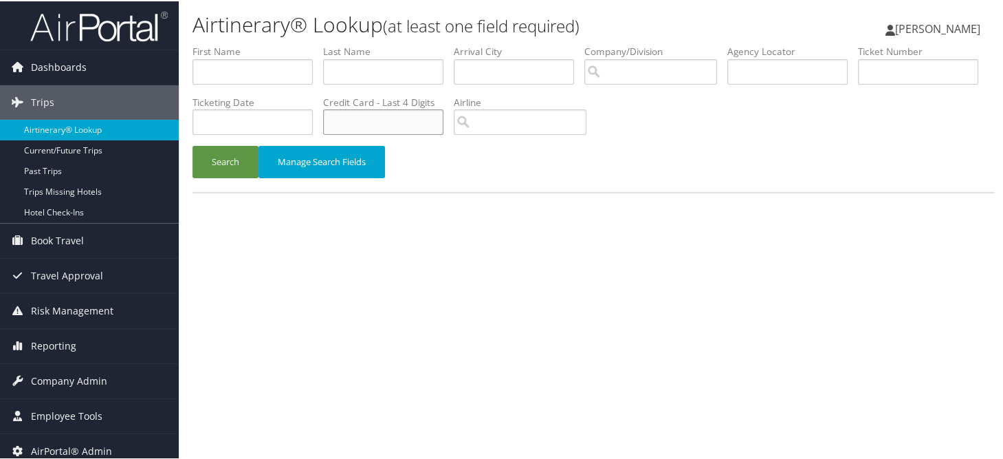
click at [443, 122] on input "text" at bounding box center [383, 120] width 120 height 25
click at [443, 124] on input "text" at bounding box center [383, 120] width 120 height 25
type input "2013"
click at [213, 168] on button "Search" at bounding box center [225, 160] width 66 height 32
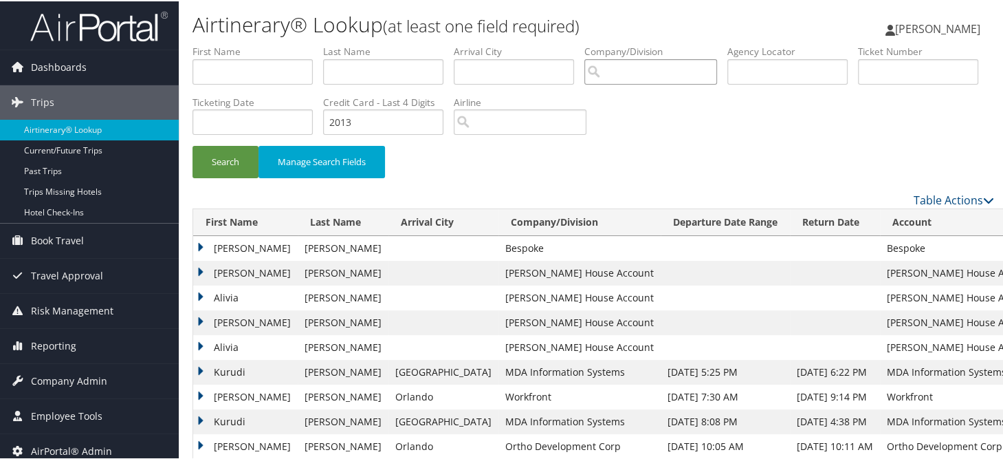
click at [663, 71] on input "search" at bounding box center [650, 70] width 133 height 25
type input "condeunt"
click at [192, 144] on button "Search" at bounding box center [225, 160] width 66 height 32
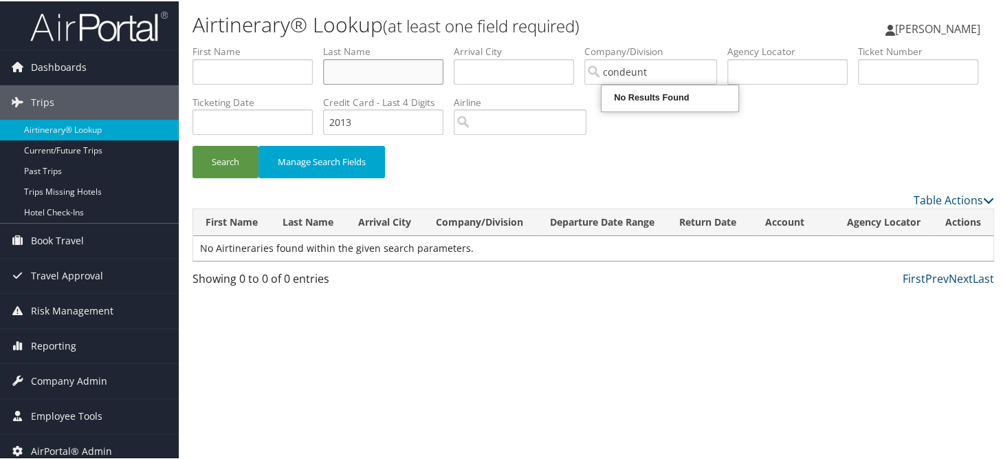
click at [387, 67] on input "text" at bounding box center [383, 70] width 120 height 25
click at [377, 71] on input "text" at bounding box center [383, 70] width 120 height 25
type input "Radic"
click at [192, 144] on button "Search" at bounding box center [225, 160] width 66 height 32
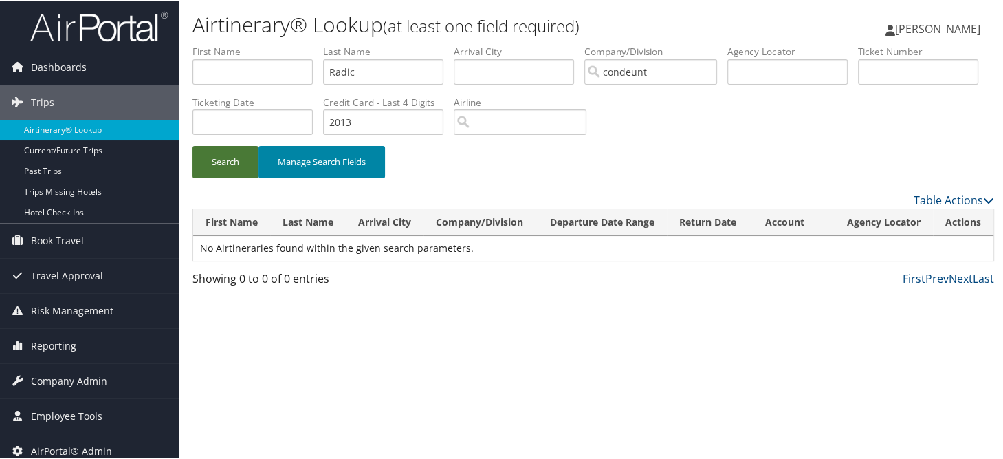
drag, startPoint x: 237, startPoint y: 161, endPoint x: 269, endPoint y: 164, distance: 31.8
click at [237, 161] on button "Search" at bounding box center [225, 160] width 66 height 32
click at [690, 74] on input "condeunt" at bounding box center [650, 70] width 133 height 25
click at [192, 144] on button "Search" at bounding box center [225, 160] width 66 height 32
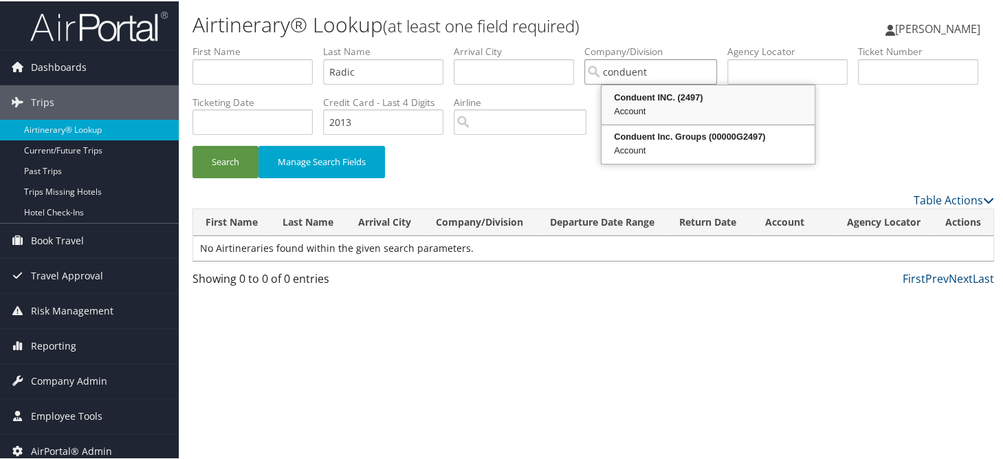
click at [650, 98] on div "Conduent INC. (2497)" at bounding box center [708, 96] width 209 height 14
type input "Conduent INC."
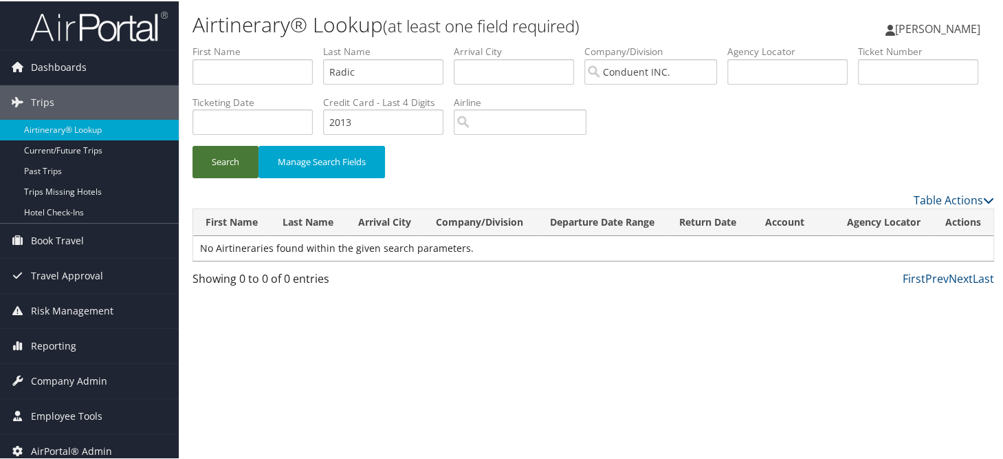
click at [246, 166] on button "Search" at bounding box center [225, 160] width 66 height 32
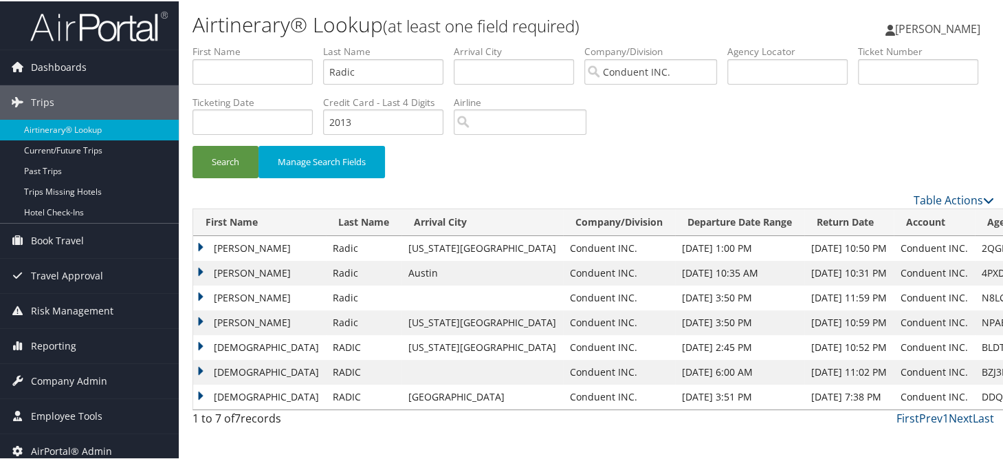
click at [201, 243] on td "Zorica" at bounding box center [259, 246] width 133 height 25
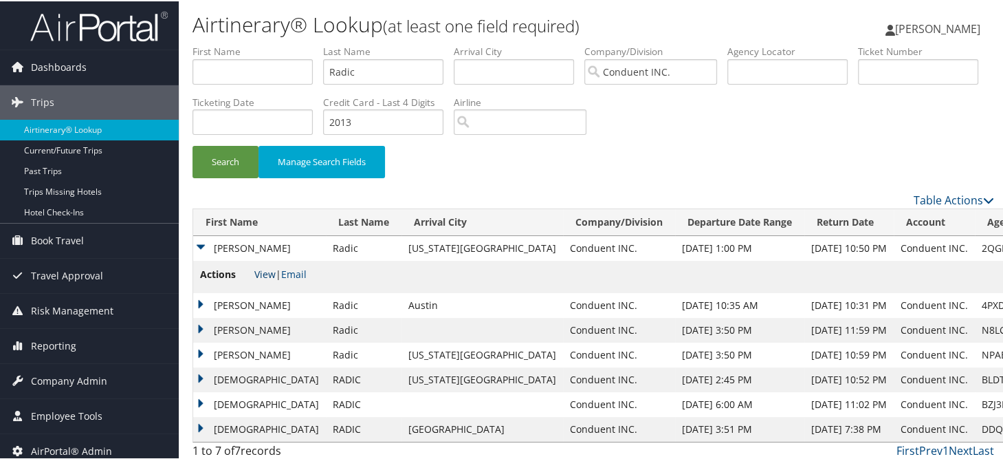
click at [262, 272] on link "View" at bounding box center [264, 272] width 21 height 13
click at [197, 300] on td "Zorica" at bounding box center [259, 303] width 133 height 25
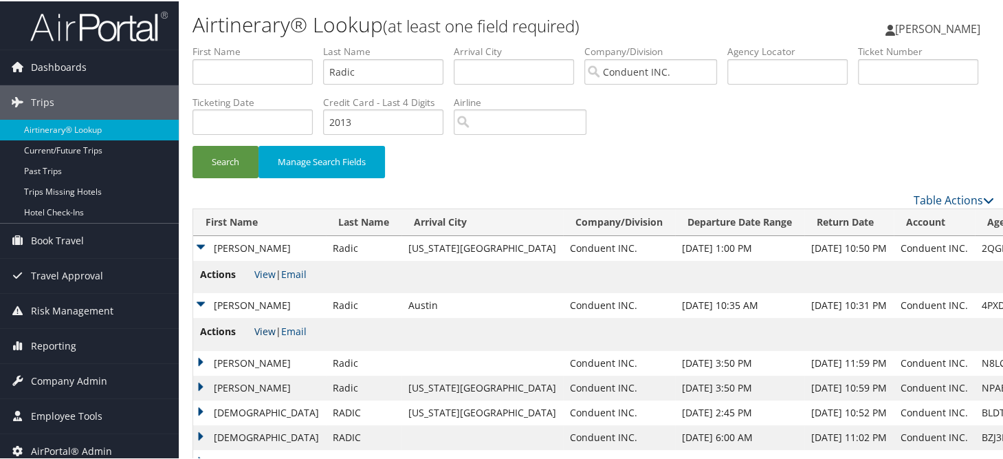
click at [261, 329] on link "View" at bounding box center [264, 329] width 21 height 13
click at [200, 362] on td "Zorica" at bounding box center [259, 361] width 133 height 25
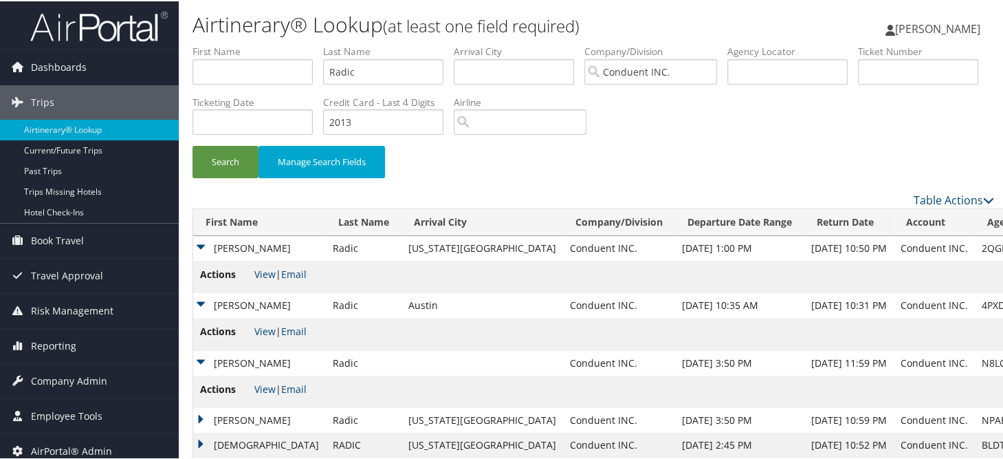
click at [275, 390] on span "View | Email" at bounding box center [280, 387] width 52 height 13
click at [261, 386] on link "View" at bounding box center [264, 387] width 21 height 13
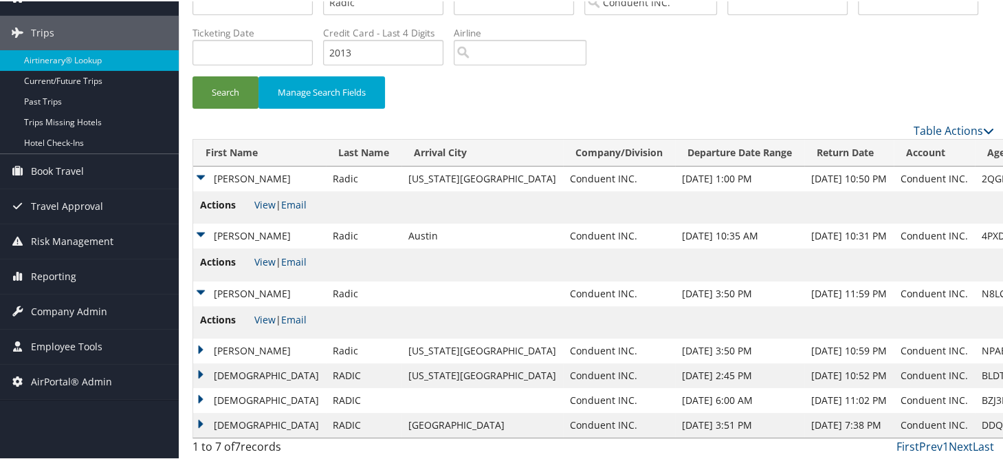
click at [195, 346] on td "Zorica" at bounding box center [259, 349] width 133 height 25
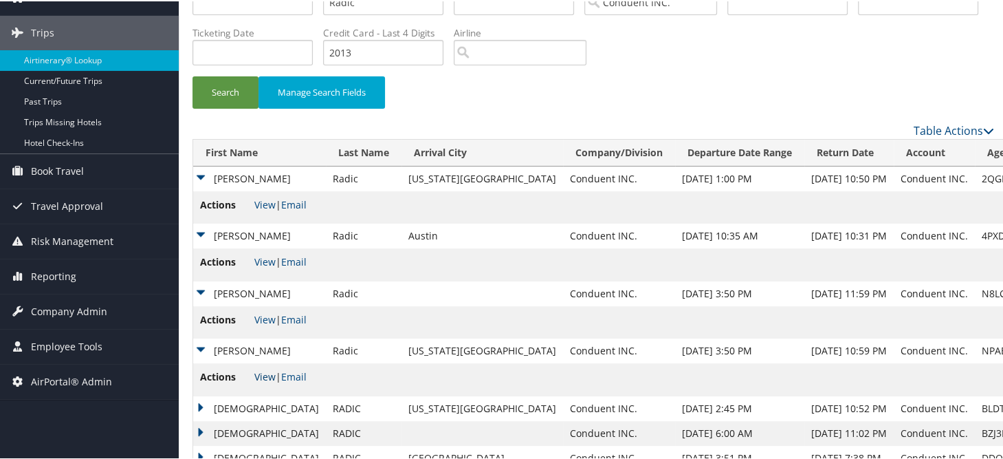
click at [257, 377] on link "View" at bounding box center [264, 374] width 21 height 13
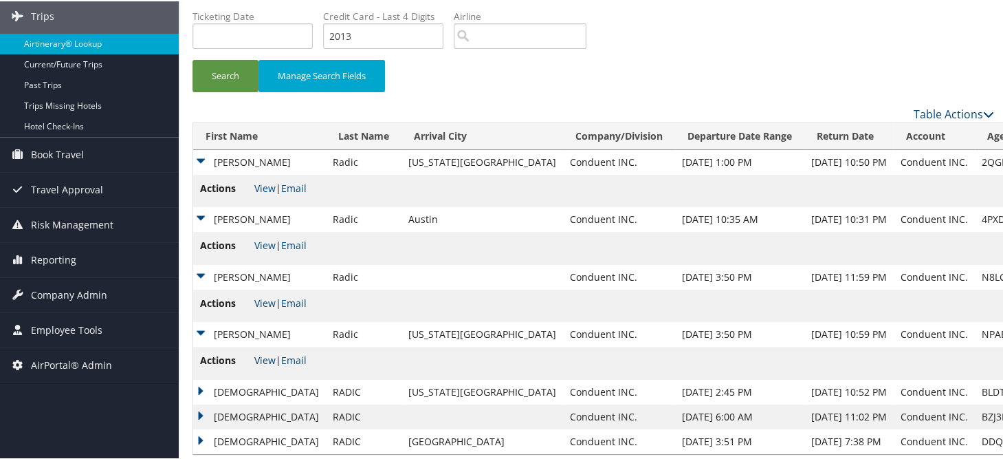
scroll to position [102, 0]
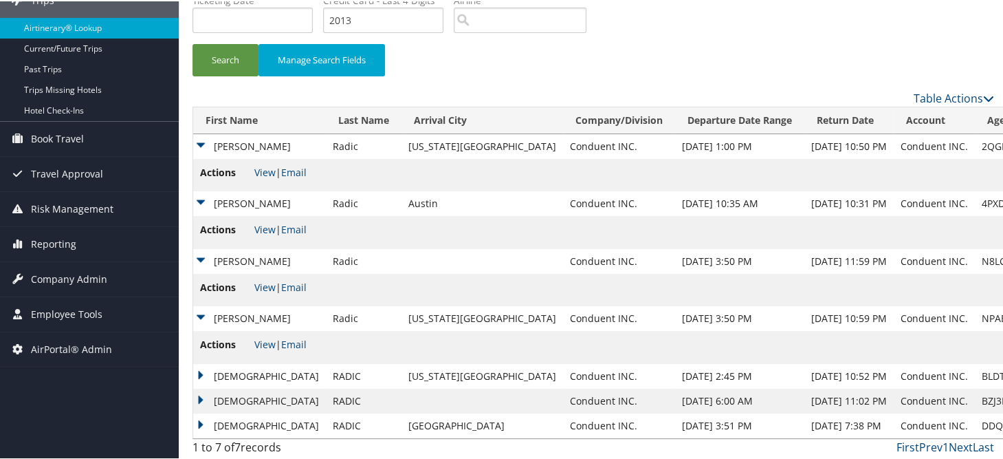
click at [199, 368] on td "ZORICA" at bounding box center [259, 374] width 133 height 25
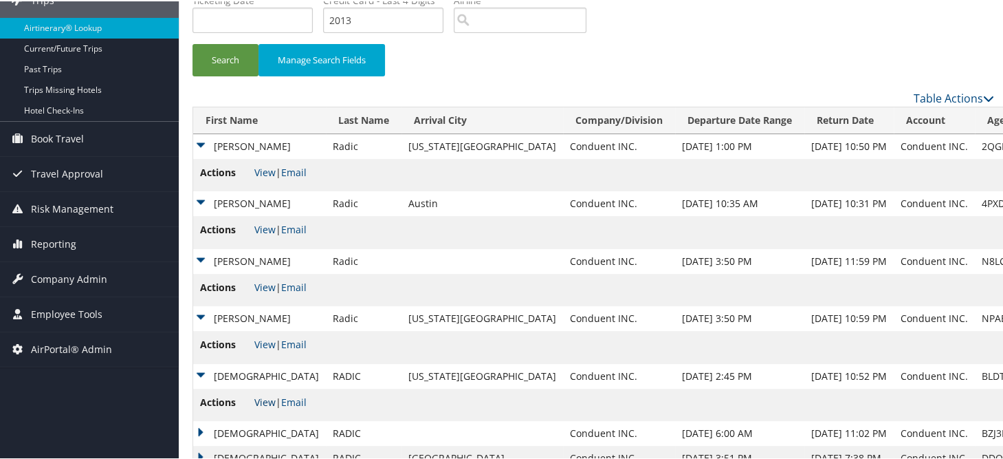
click at [265, 399] on link "View" at bounding box center [264, 400] width 21 height 13
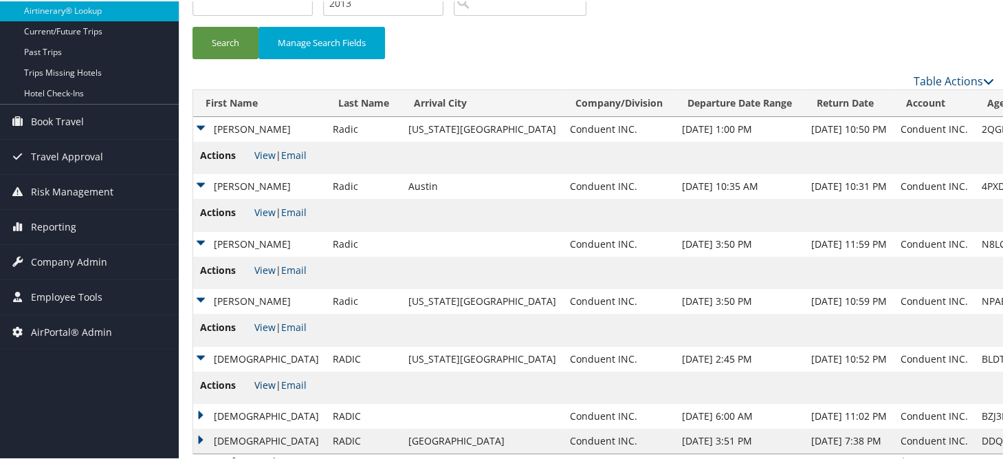
scroll to position [135, 0]
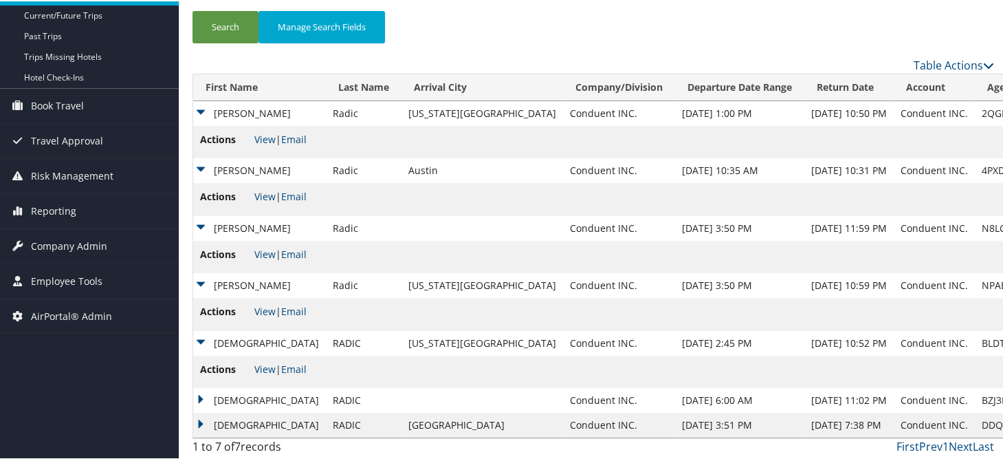
click at [197, 398] on td "ZORICA" at bounding box center [259, 398] width 133 height 25
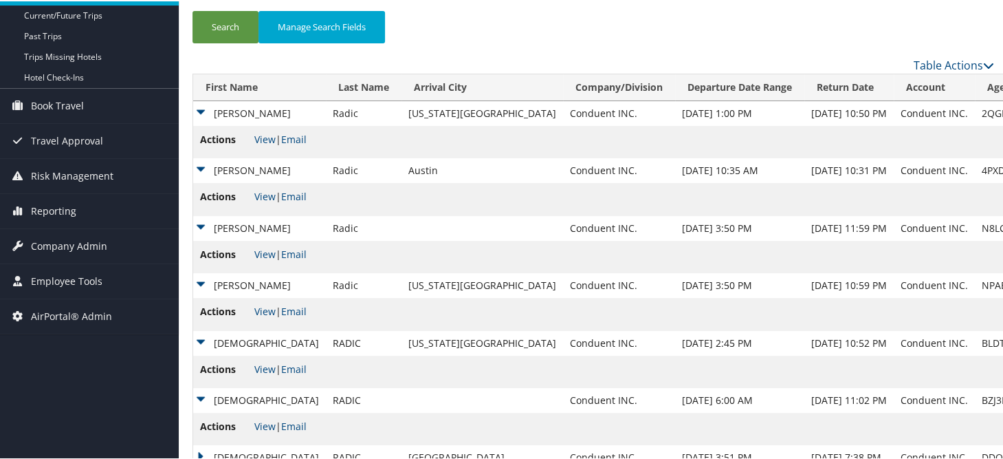
click at [250, 424] on span "Actions" at bounding box center [226, 424] width 52 height 15
click at [268, 424] on link "View" at bounding box center [264, 424] width 21 height 13
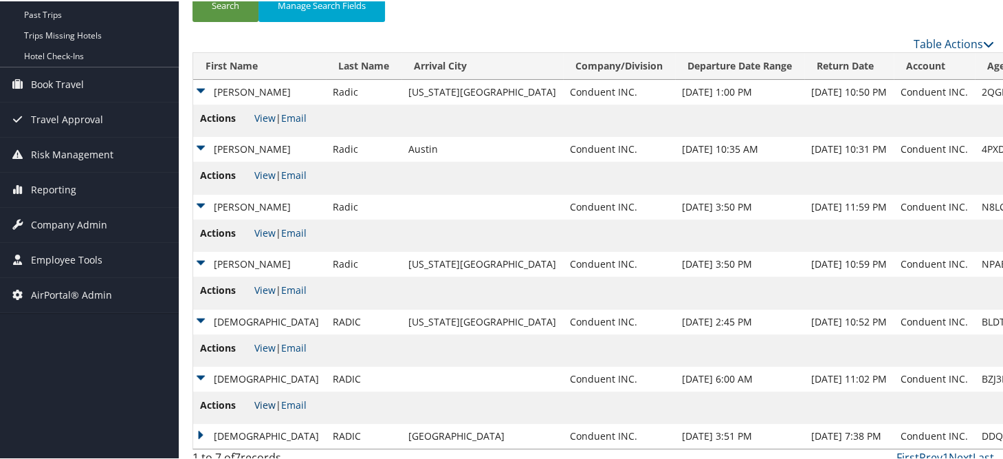
scroll to position [167, 0]
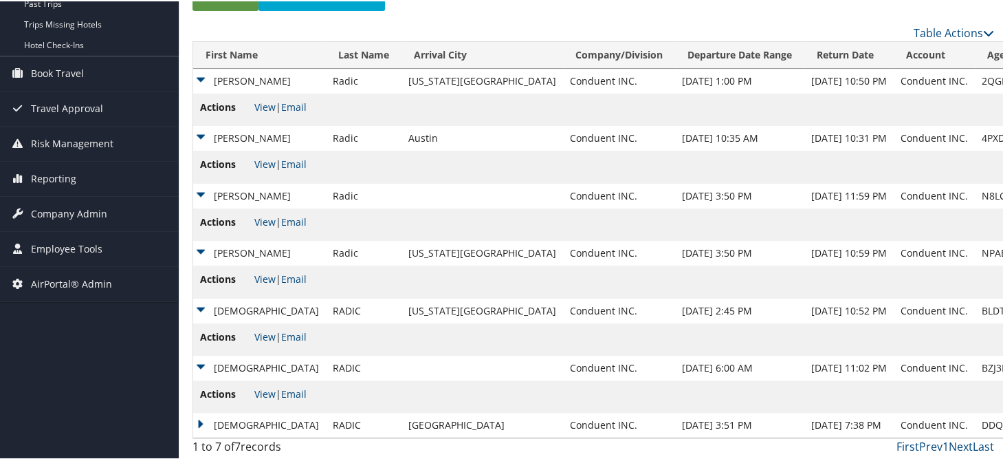
drag, startPoint x: 198, startPoint y: 417, endPoint x: 206, endPoint y: 422, distance: 9.0
click at [197, 417] on td "ZORICA" at bounding box center [259, 423] width 133 height 25
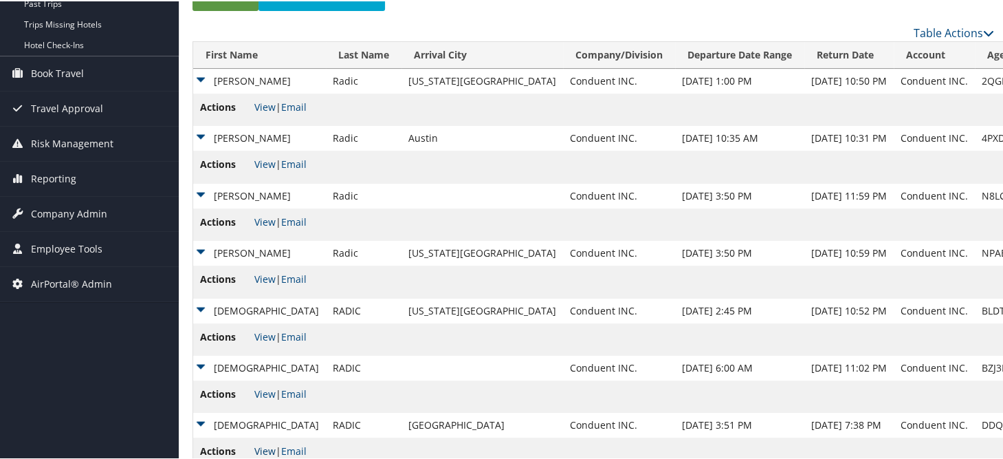
click at [258, 450] on link "View" at bounding box center [264, 449] width 21 height 13
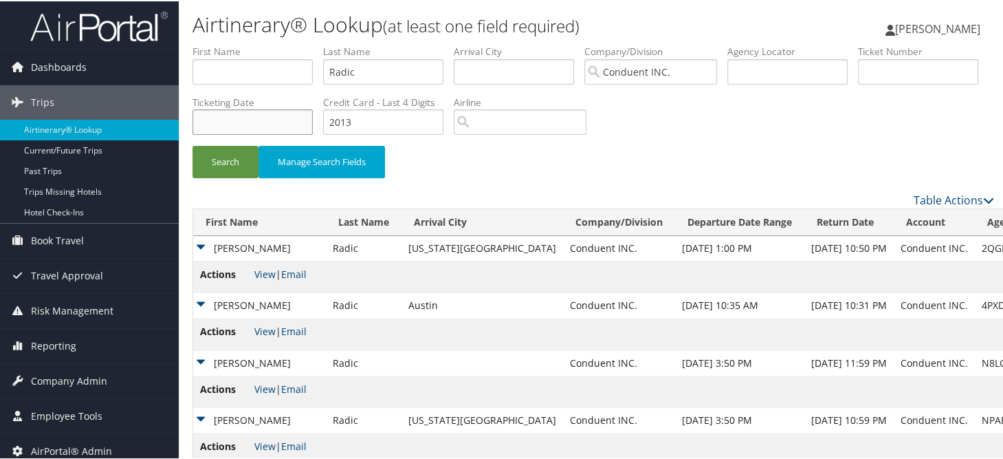
click at [313, 123] on input "text" at bounding box center [252, 120] width 120 height 25
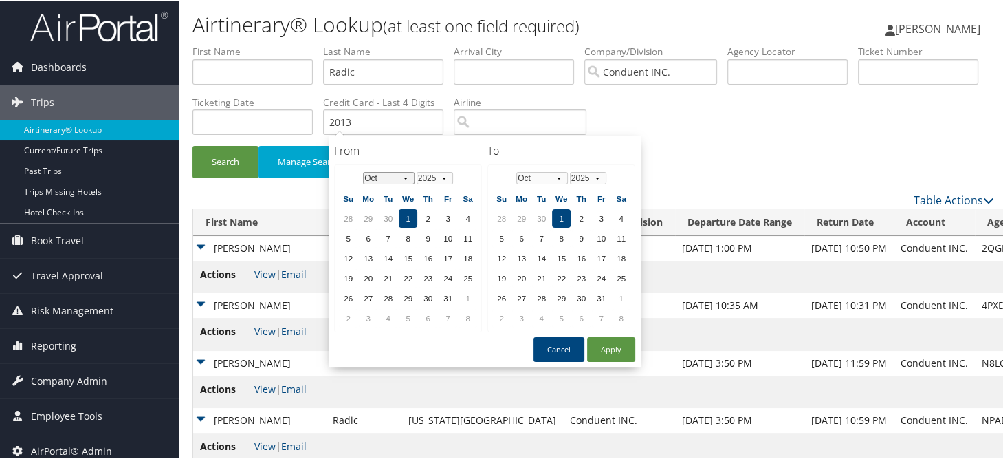
click at [404, 179] on select "Jan Feb Mar Apr May Jun Jul Aug Sep Oct Nov Dec" at bounding box center [389, 176] width 52 height 12
click at [423, 272] on td "22" at bounding box center [428, 276] width 19 height 19
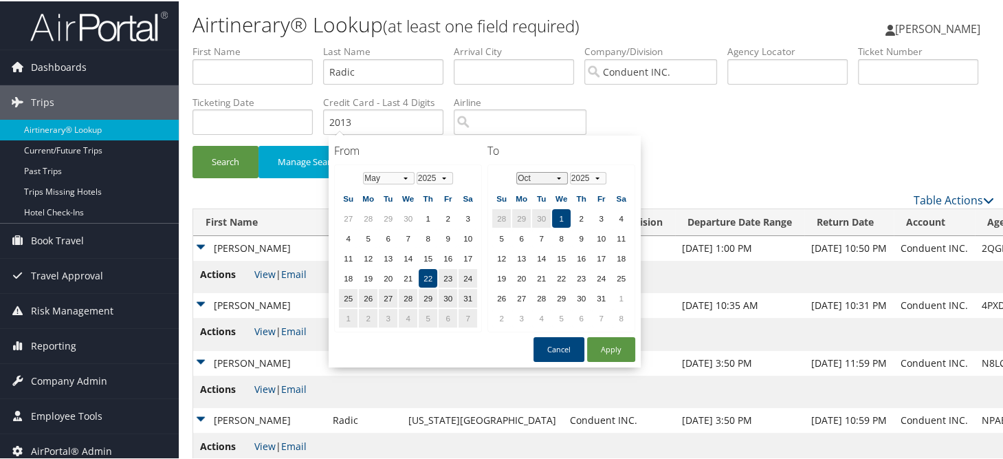
click at [555, 174] on select "Jan Feb Mar Apr May Jun Jul Aug Sep Oct Nov Dec" at bounding box center [542, 176] width 52 height 12
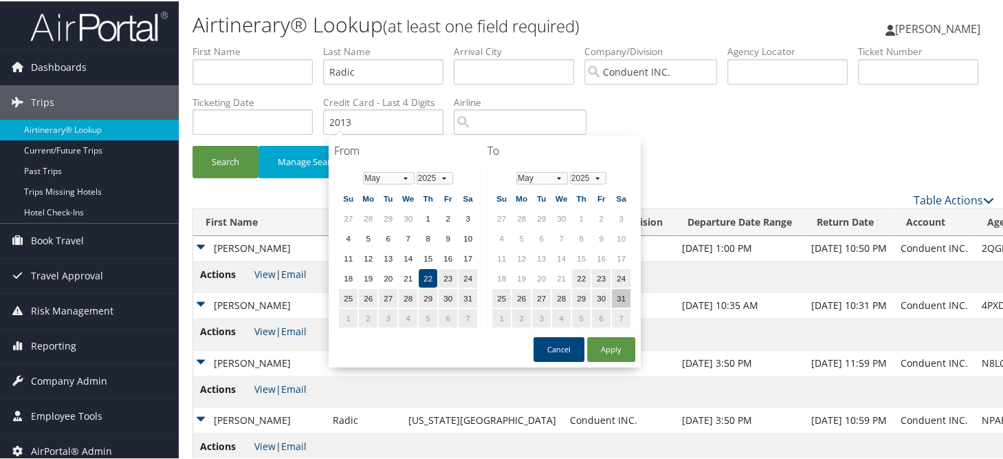
click at [616, 298] on td "31" at bounding box center [621, 296] width 19 height 19
click at [608, 344] on button "Apply" at bounding box center [611, 347] width 48 height 25
type input "05/22/2025 - 05/31/2025"
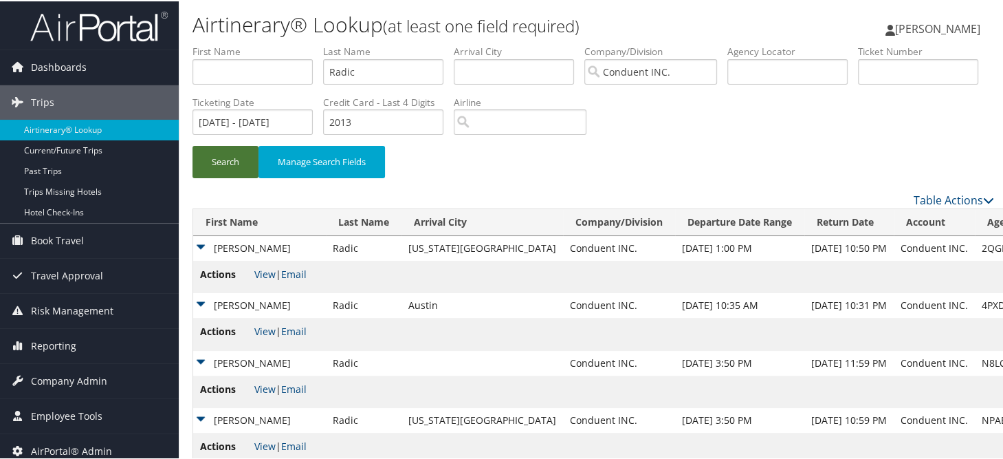
click at [221, 156] on button "Search" at bounding box center [225, 160] width 66 height 32
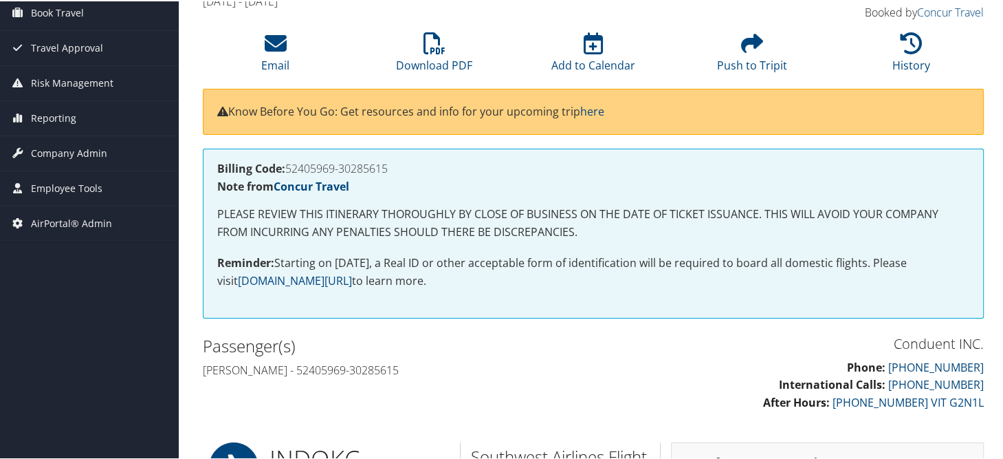
scroll to position [113, 0]
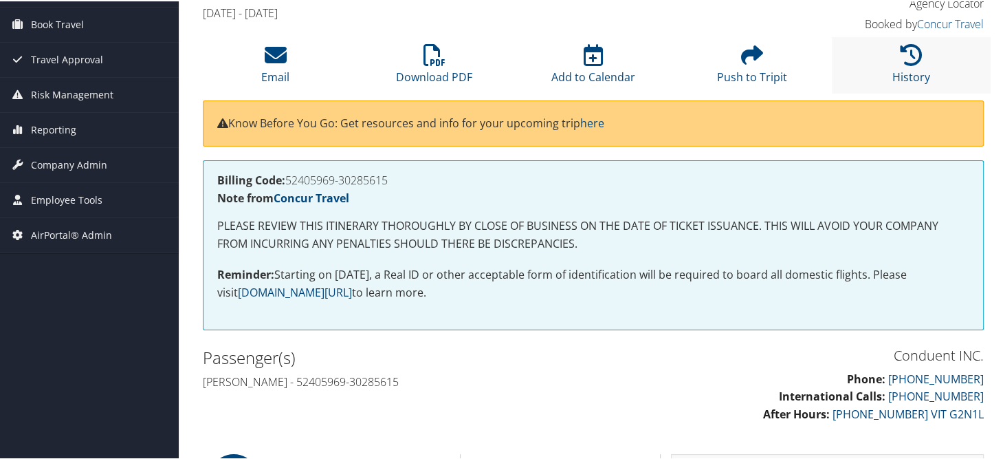
click at [927, 73] on li "History" at bounding box center [911, 64] width 159 height 56
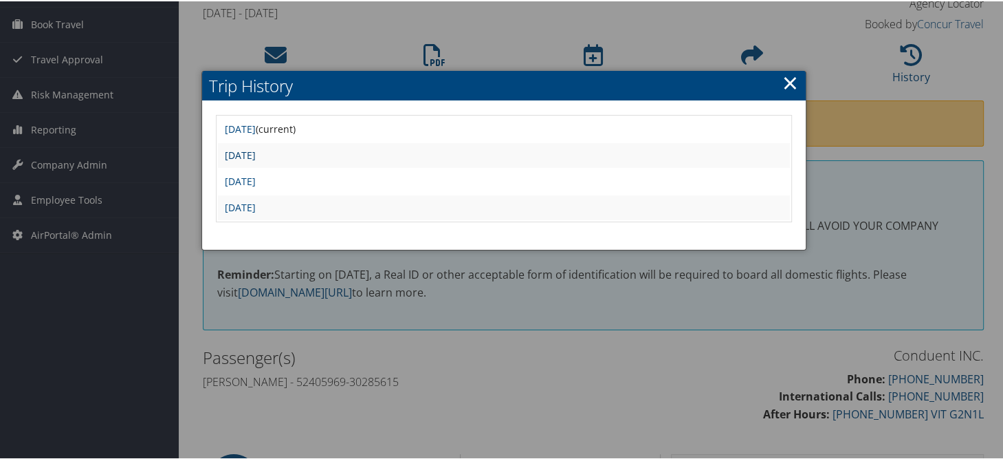
click at [256, 151] on link "Wed Feb 14 22:50:05 MST 2024" at bounding box center [240, 153] width 31 height 13
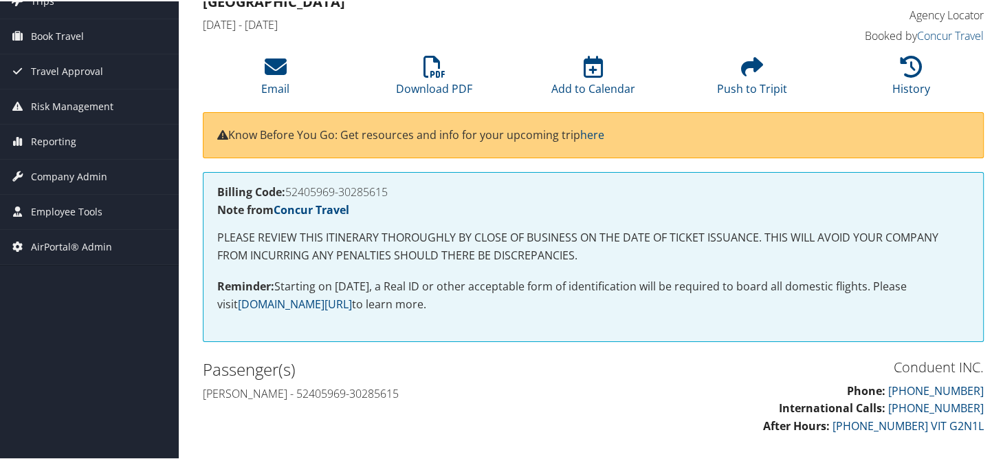
scroll to position [48, 0]
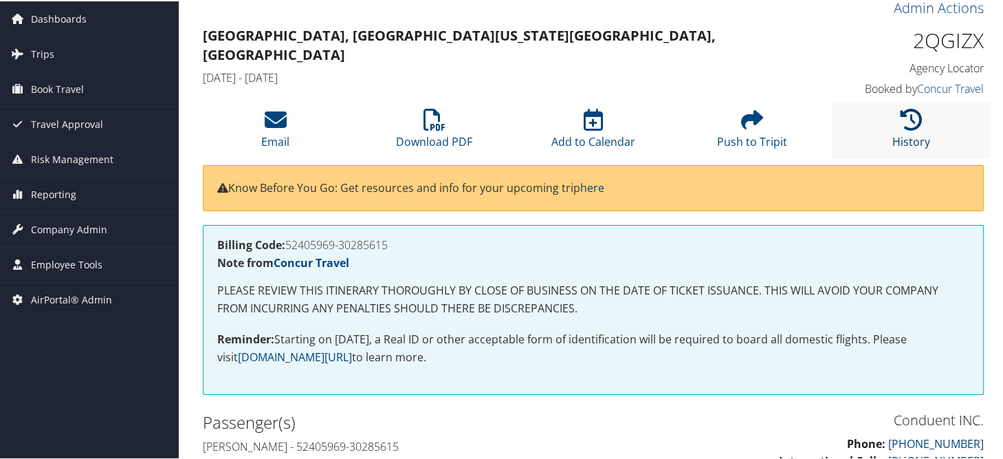
click at [909, 114] on icon at bounding box center [911, 118] width 22 height 22
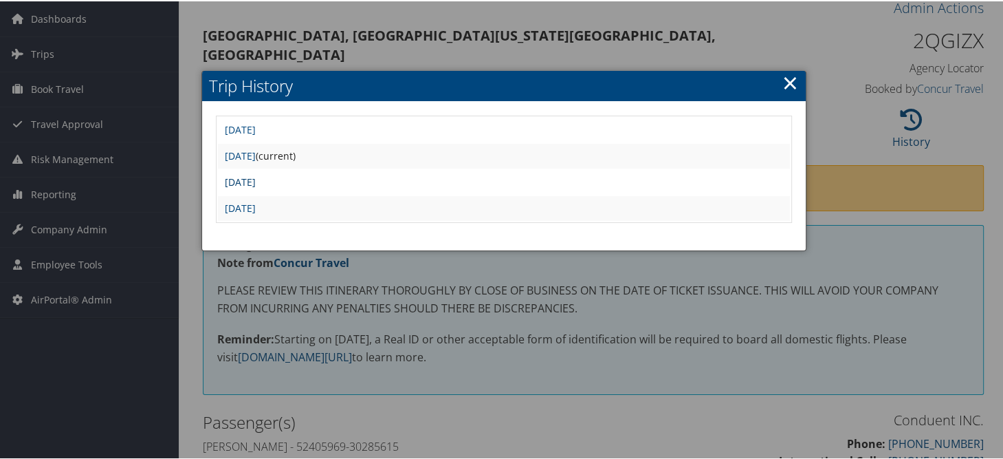
click at [256, 177] on link "[DATE]" at bounding box center [240, 180] width 31 height 13
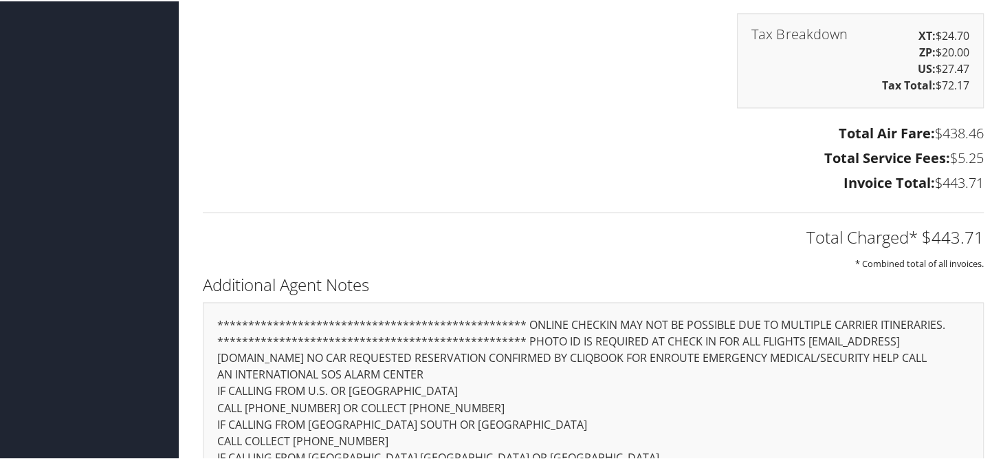
scroll to position [2062, 0]
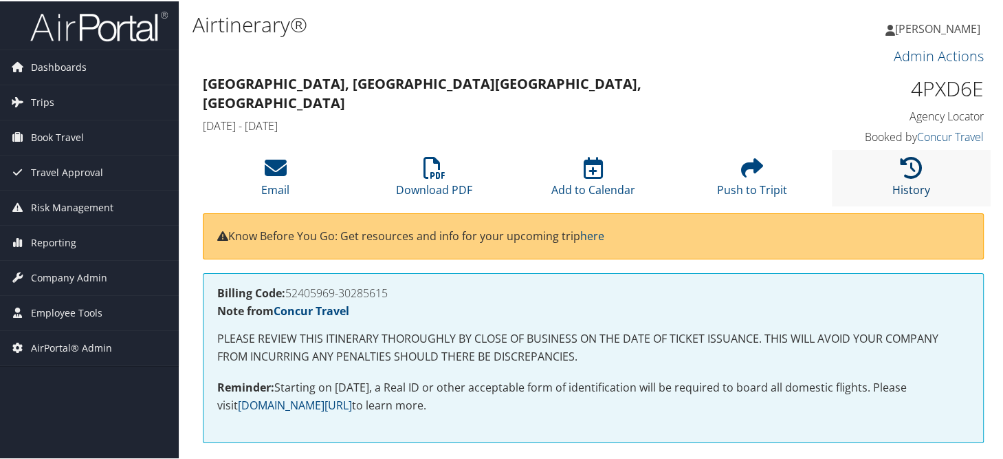
click at [905, 174] on icon at bounding box center [911, 166] width 22 height 22
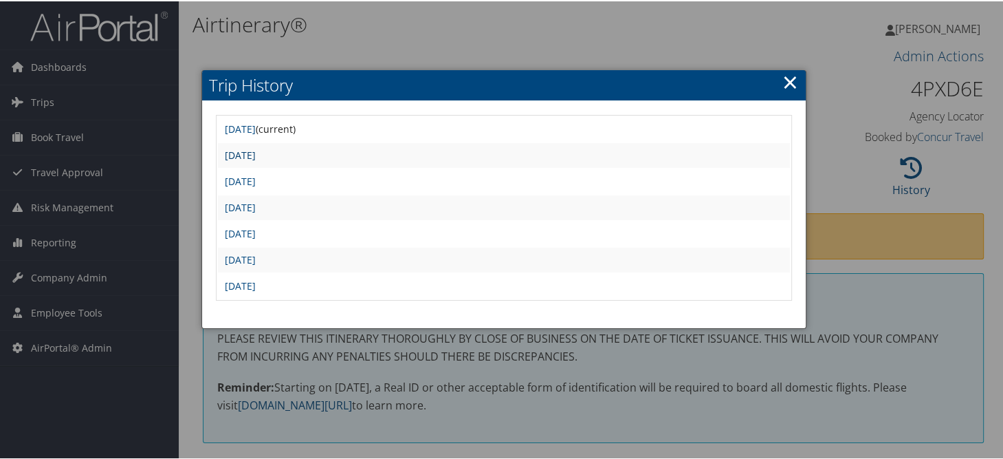
click at [256, 151] on link "Sun Mar 10 11:32:33 MDT 2024" at bounding box center [240, 153] width 31 height 13
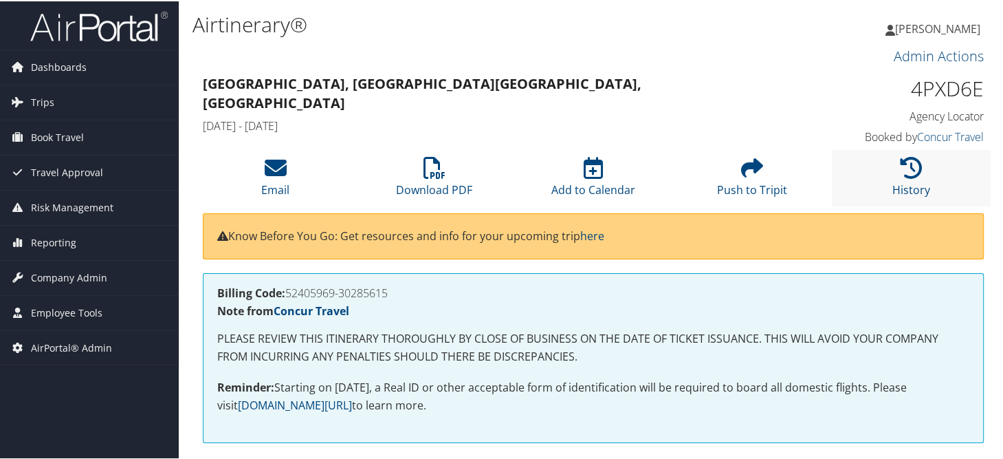
click at [927, 166] on li "History" at bounding box center [911, 176] width 159 height 56
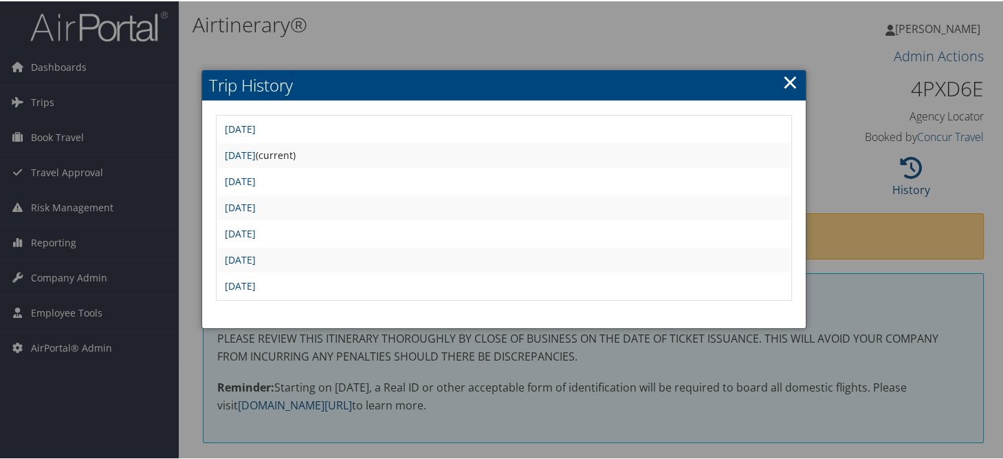
click at [789, 81] on link "×" at bounding box center [790, 80] width 16 height 27
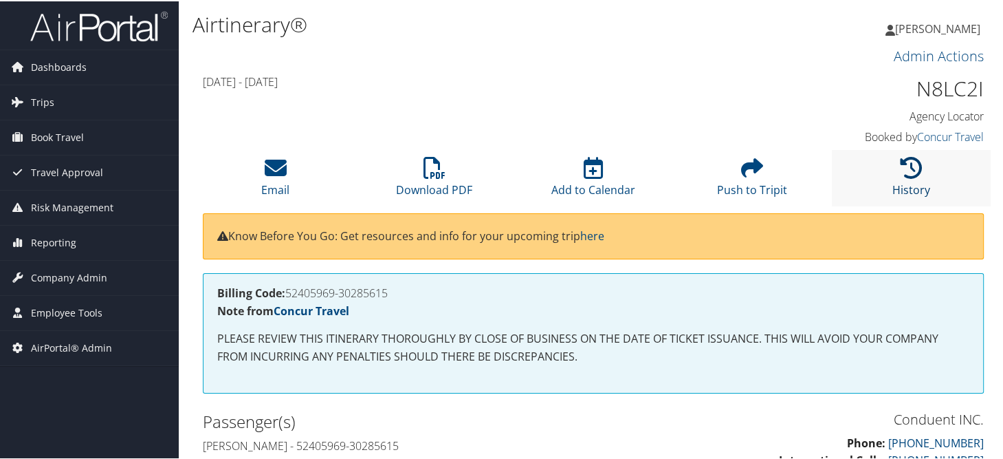
click at [917, 165] on icon at bounding box center [911, 166] width 22 height 22
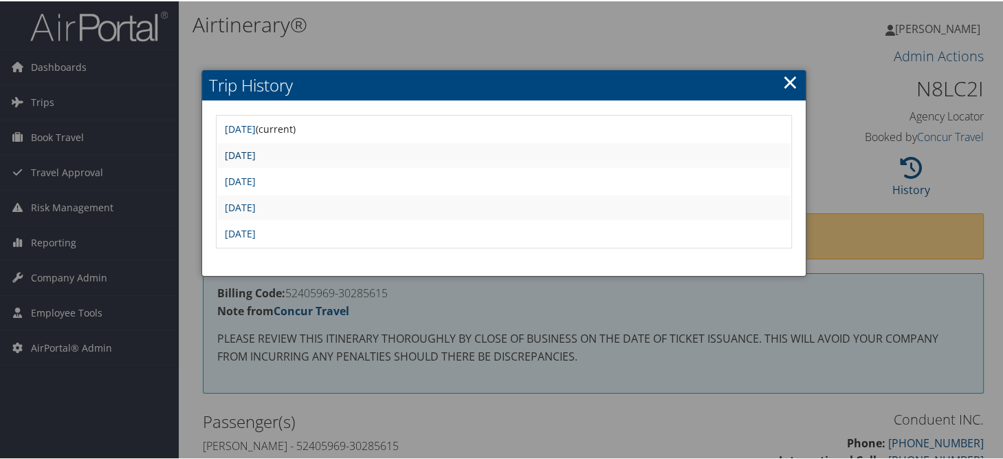
click at [256, 153] on link "[DATE]" at bounding box center [240, 153] width 31 height 13
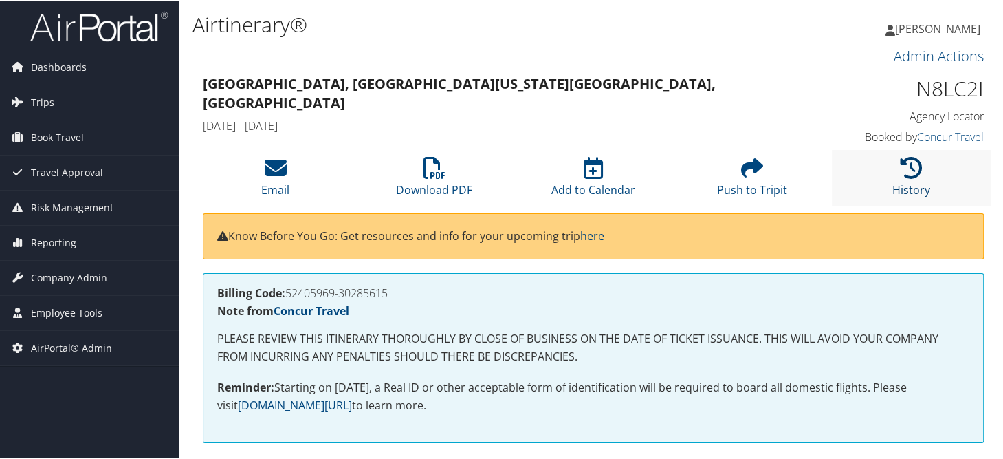
click at [912, 170] on icon at bounding box center [911, 166] width 22 height 22
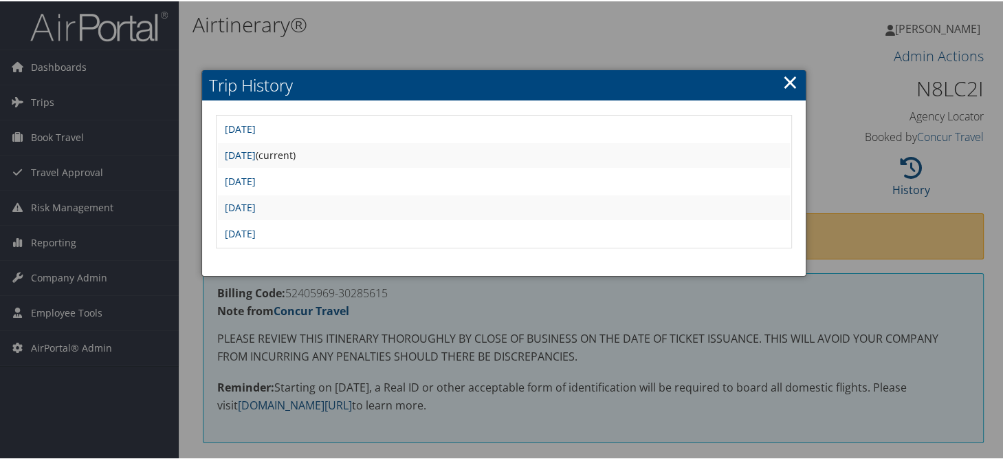
click at [786, 78] on link "×" at bounding box center [790, 80] width 16 height 27
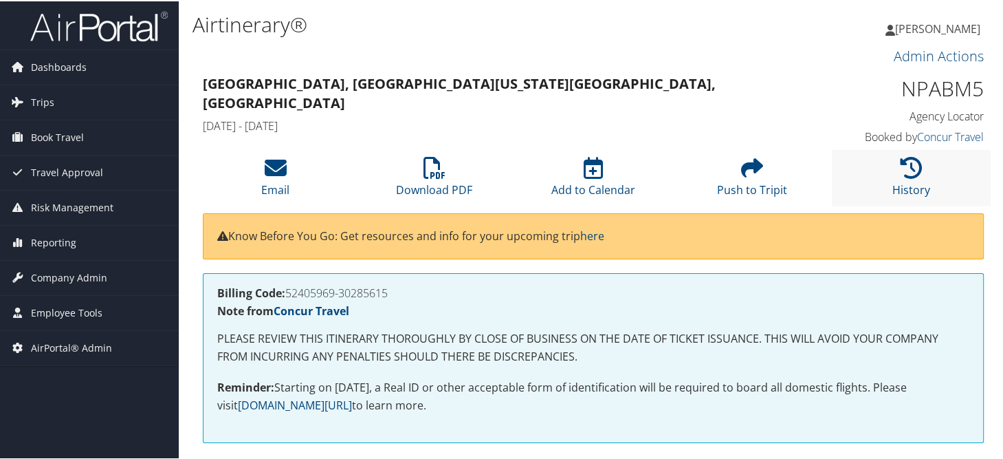
click at [891, 156] on li "History" at bounding box center [911, 176] width 159 height 56
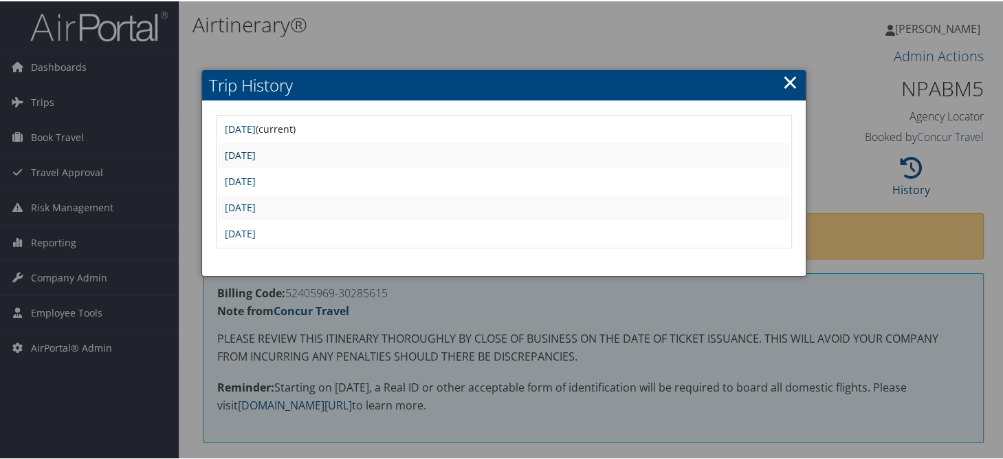
click at [256, 154] on link "[DATE]" at bounding box center [240, 153] width 31 height 13
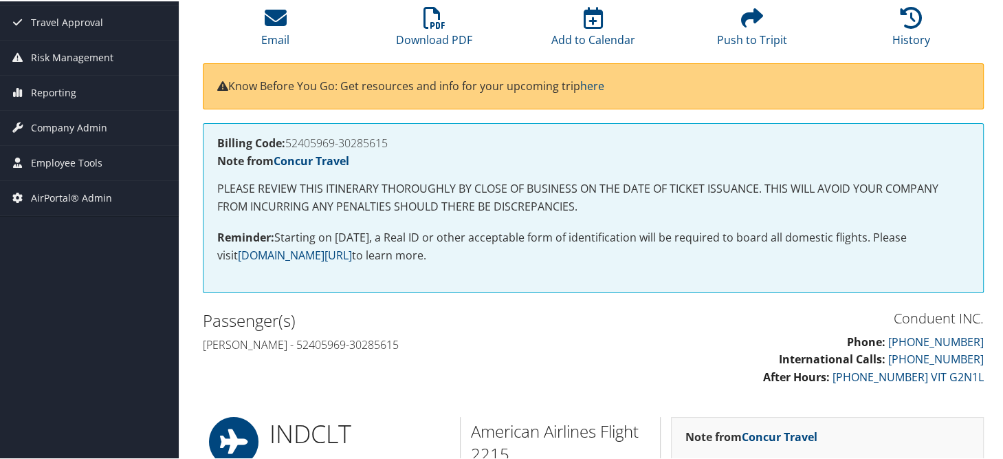
scroll to position [139, 0]
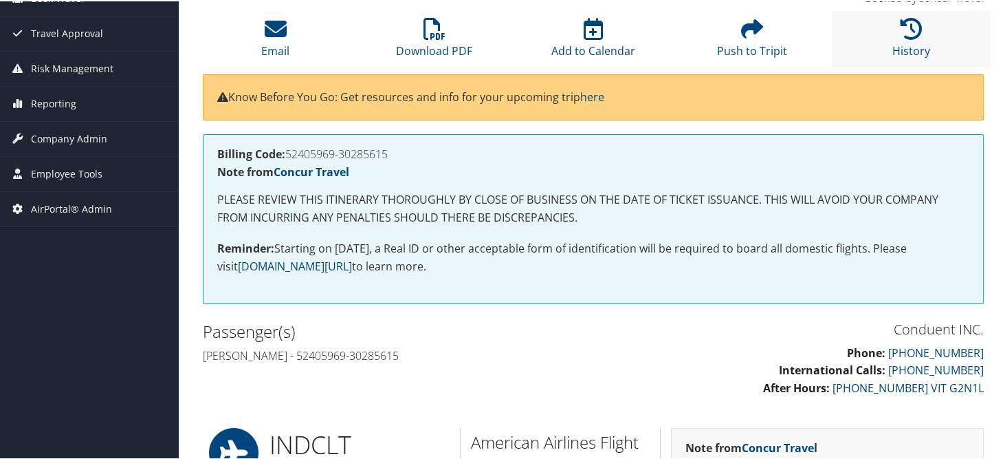
click at [922, 19] on li "History" at bounding box center [911, 38] width 159 height 56
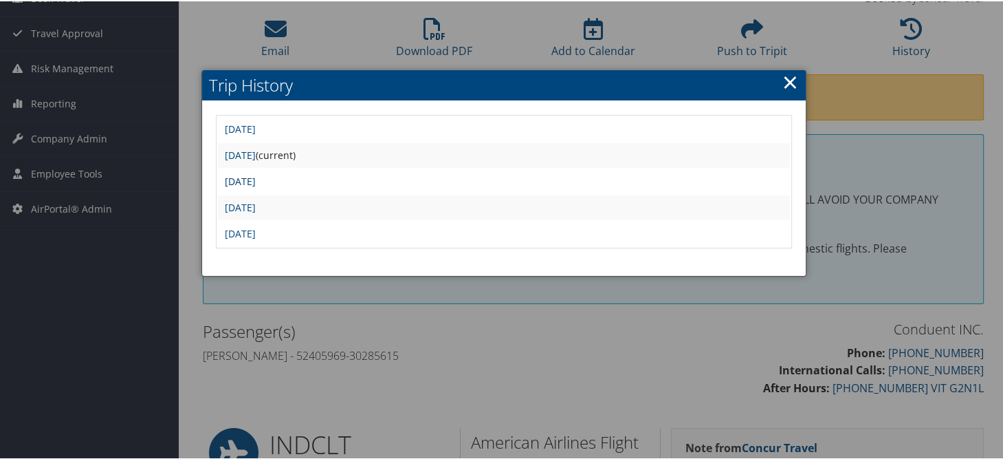
click at [256, 173] on link "Fri Jul 26 11:01:37 MDT 2024" at bounding box center [240, 179] width 31 height 13
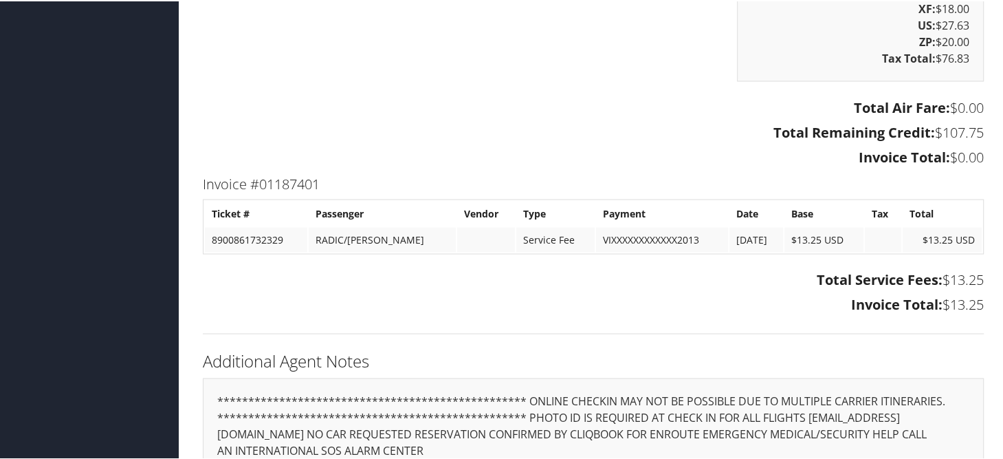
scroll to position [1994, 0]
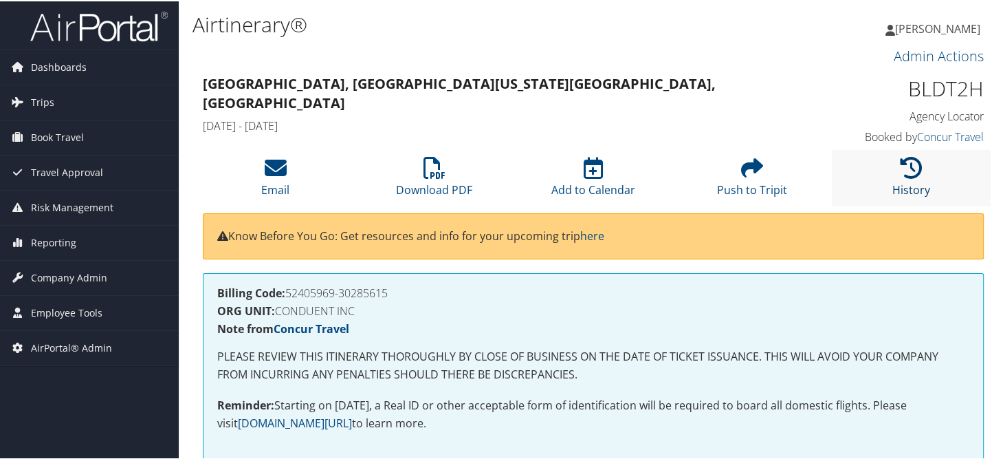
click at [901, 183] on link "History" at bounding box center [911, 179] width 38 height 33
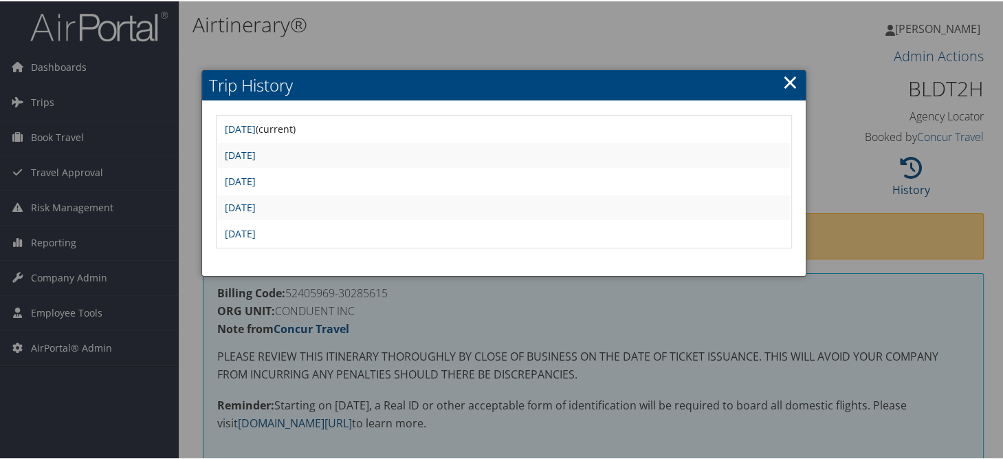
click at [853, 157] on div at bounding box center [504, 229] width 1008 height 459
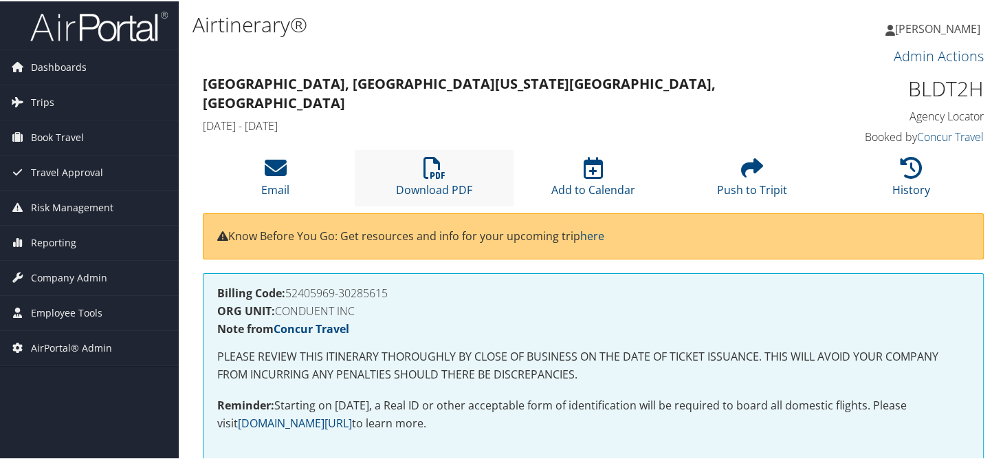
click at [417, 162] on li "Download PDF" at bounding box center [434, 176] width 159 height 56
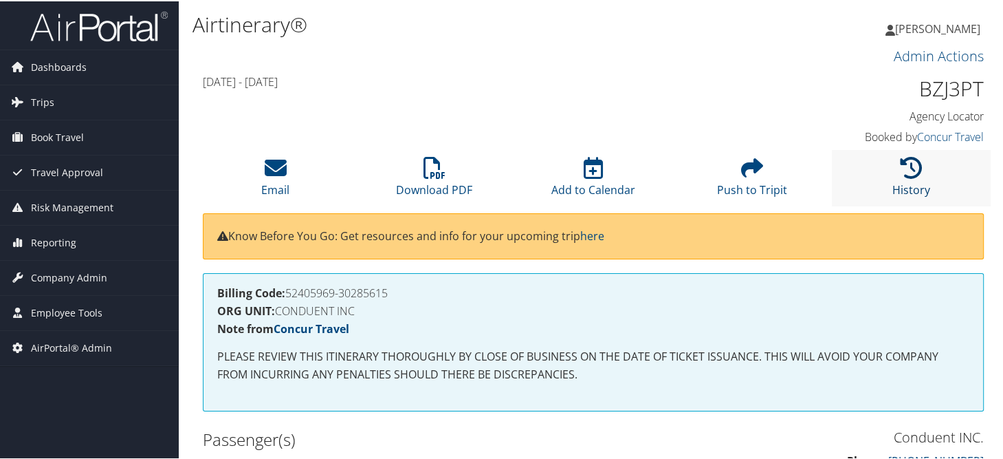
click at [892, 191] on link "History" at bounding box center [911, 179] width 38 height 33
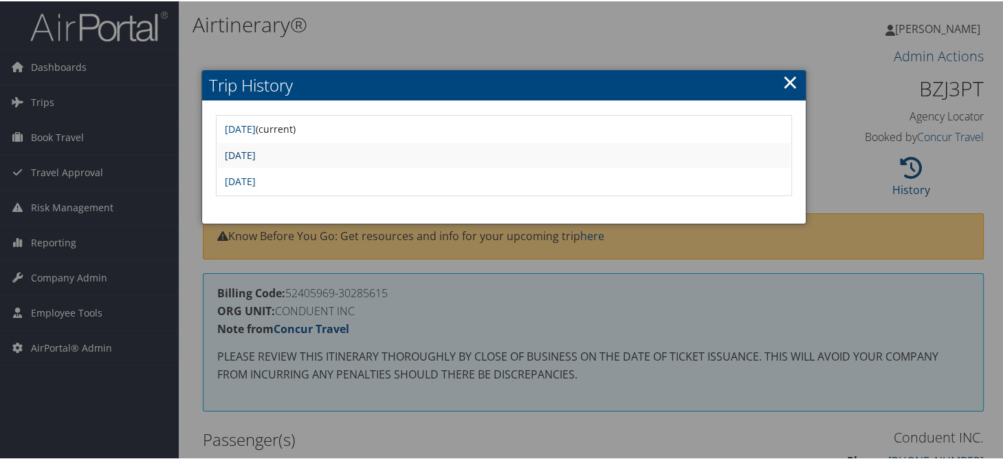
click at [256, 154] on link "[DATE]" at bounding box center [240, 153] width 31 height 13
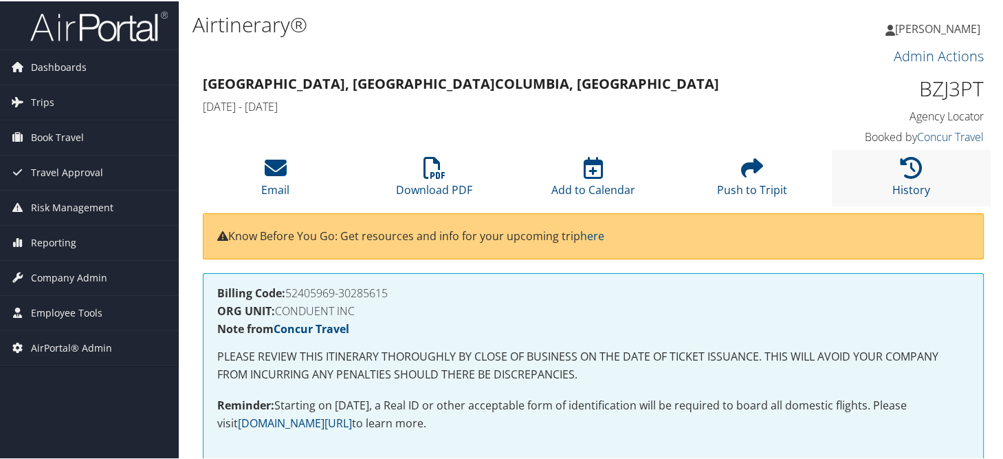
click at [896, 177] on li "History" at bounding box center [911, 176] width 159 height 56
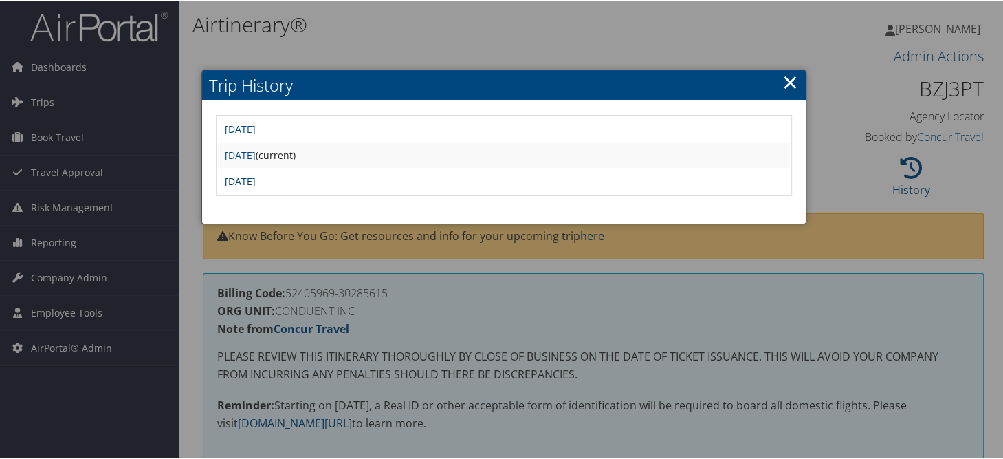
click at [256, 183] on link "Mon Apr 14 11:35:20 MDT 2025" at bounding box center [240, 179] width 31 height 13
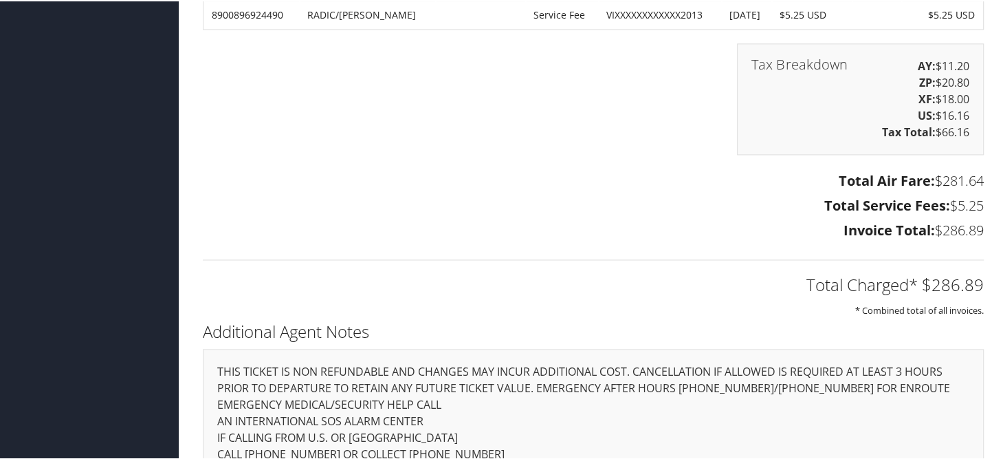
scroll to position [1650, 0]
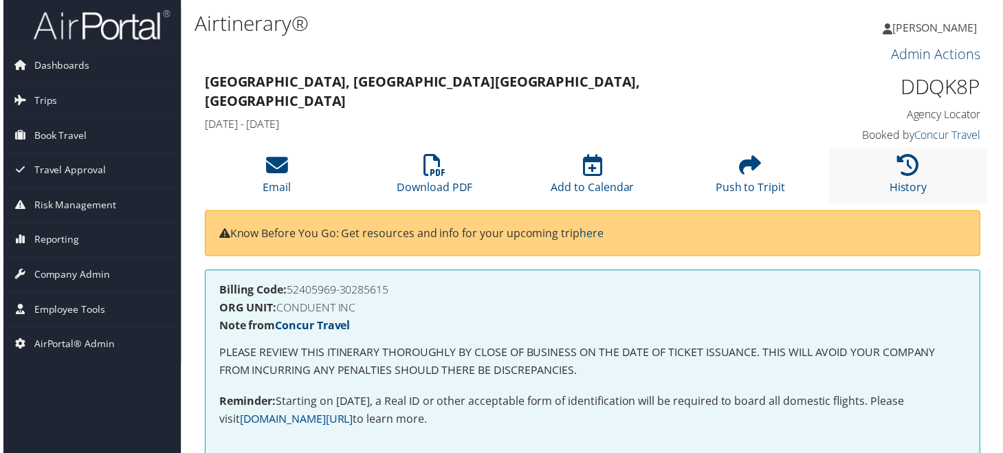
click at [884, 184] on li "History" at bounding box center [911, 176] width 159 height 56
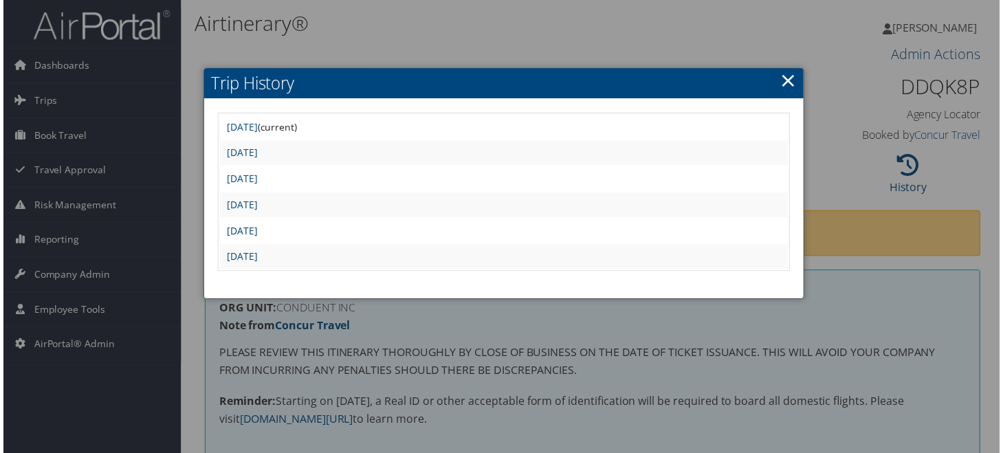
click at [256, 227] on link "Fri Sep 12 12:07:52 MDT 2025" at bounding box center [240, 231] width 31 height 13
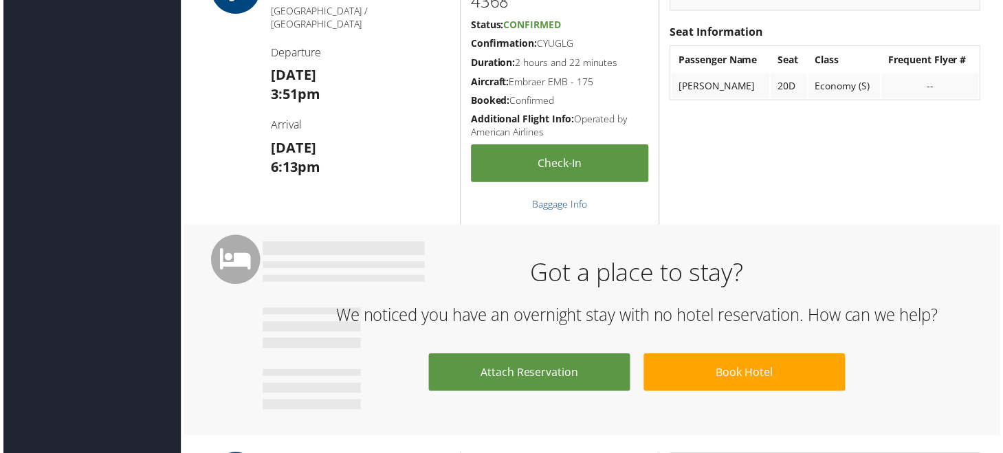
scroll to position [275, 0]
